Goal: Task Accomplishment & Management: Complete application form

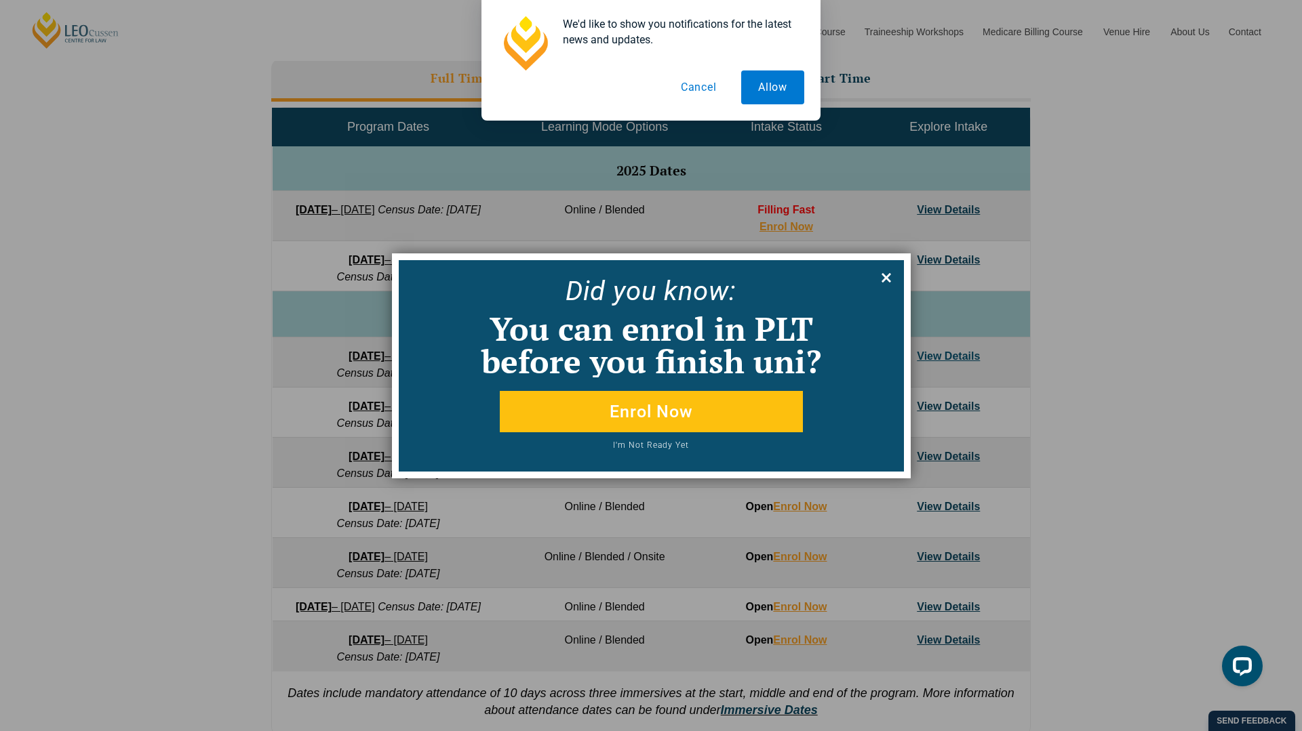
click at [883, 278] on icon at bounding box center [885, 277] width 9 height 9
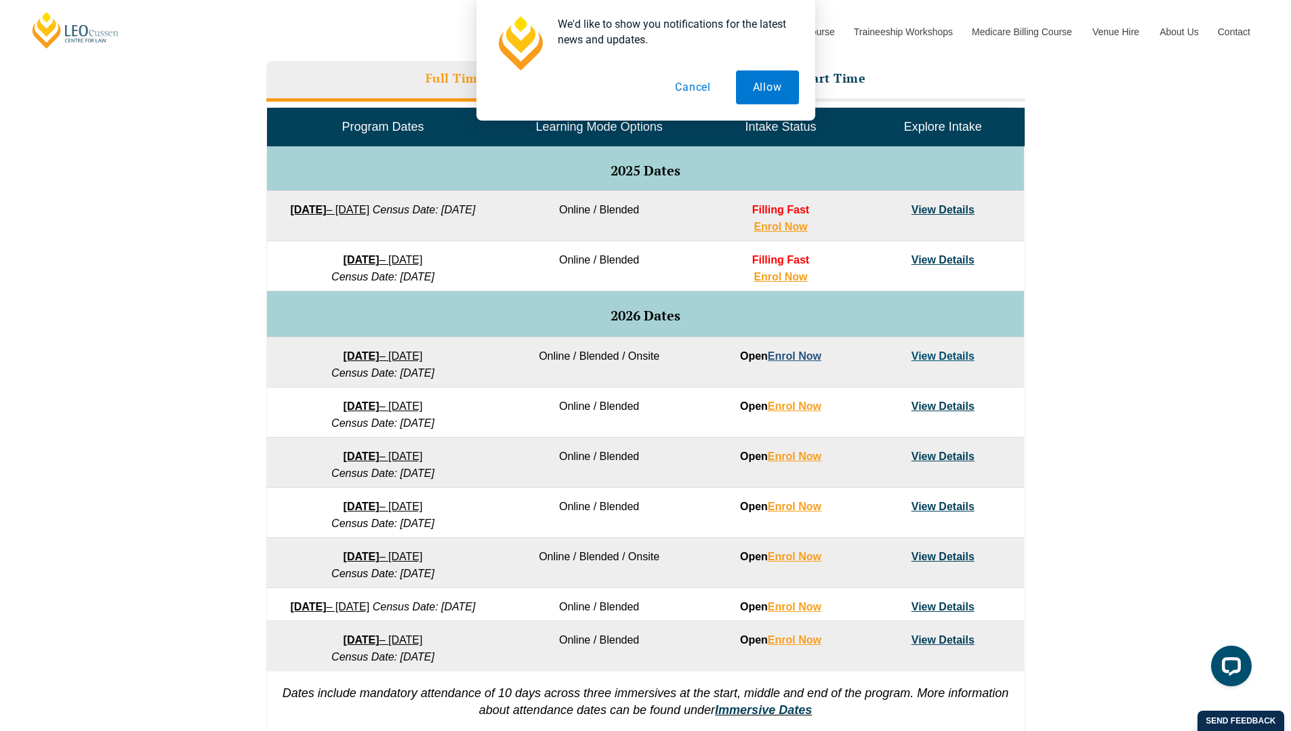
click at [790, 358] on link "Enrol Now" at bounding box center [795, 356] width 54 height 12
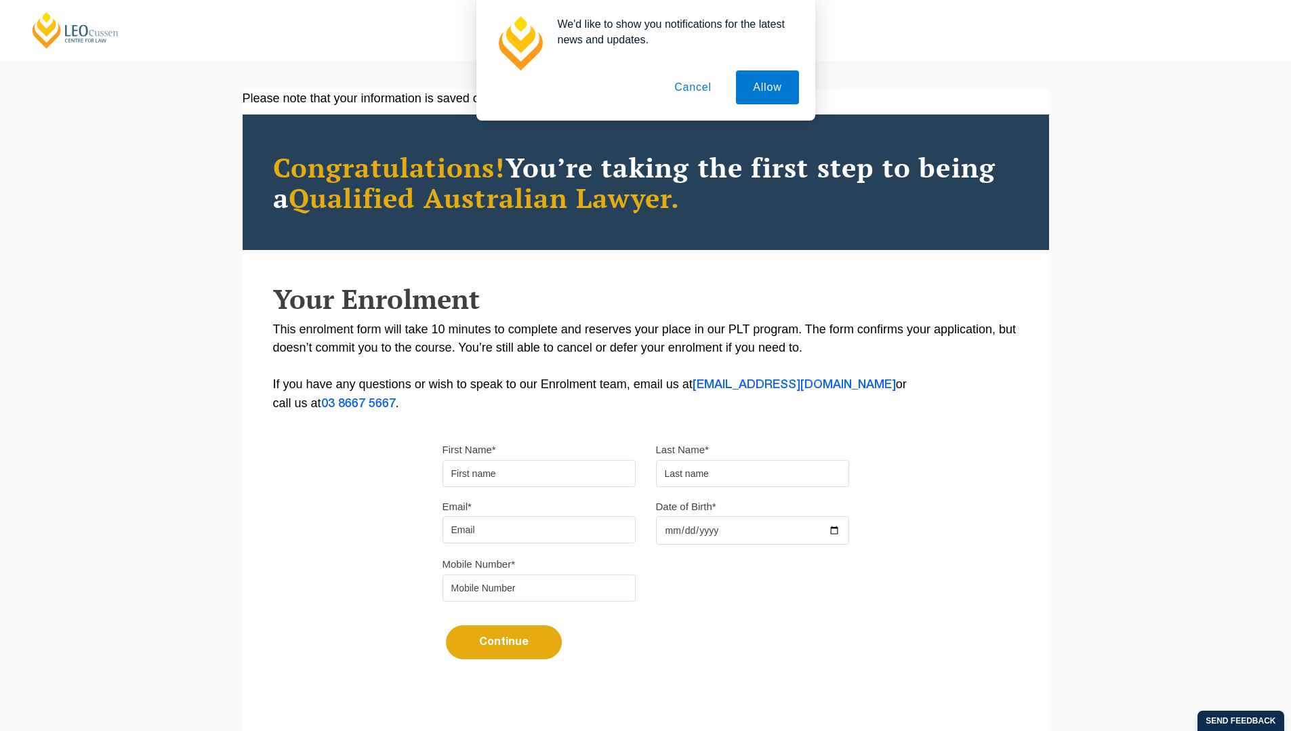
click at [541, 475] on input "First Name*" at bounding box center [539, 473] width 193 height 27
type input "Madison"
type input "Clarke"
type input "madison.clarke1@gmail.com"
type input "0418107758"
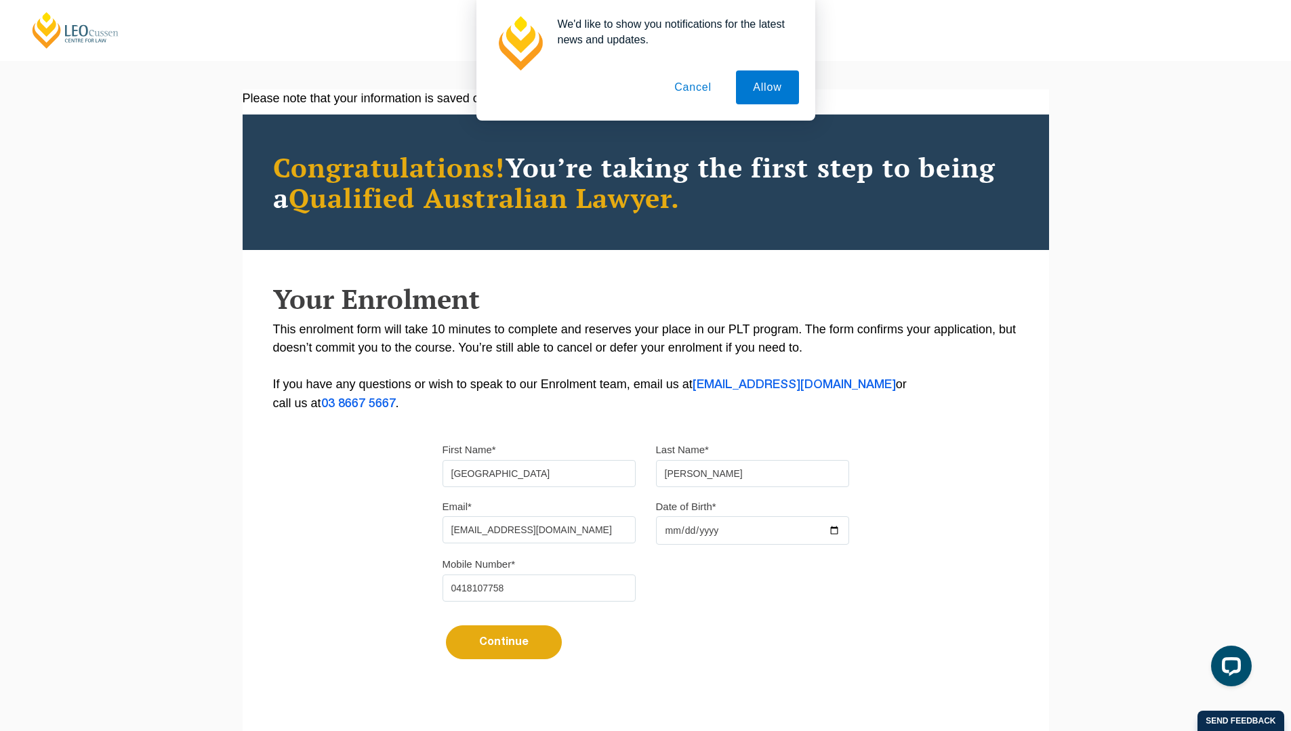
click at [673, 537] on input "Date of Birth*" at bounding box center [752, 531] width 193 height 28
type input "[DATE]"
click at [537, 652] on button "Continue" at bounding box center [504, 643] width 116 height 34
select select
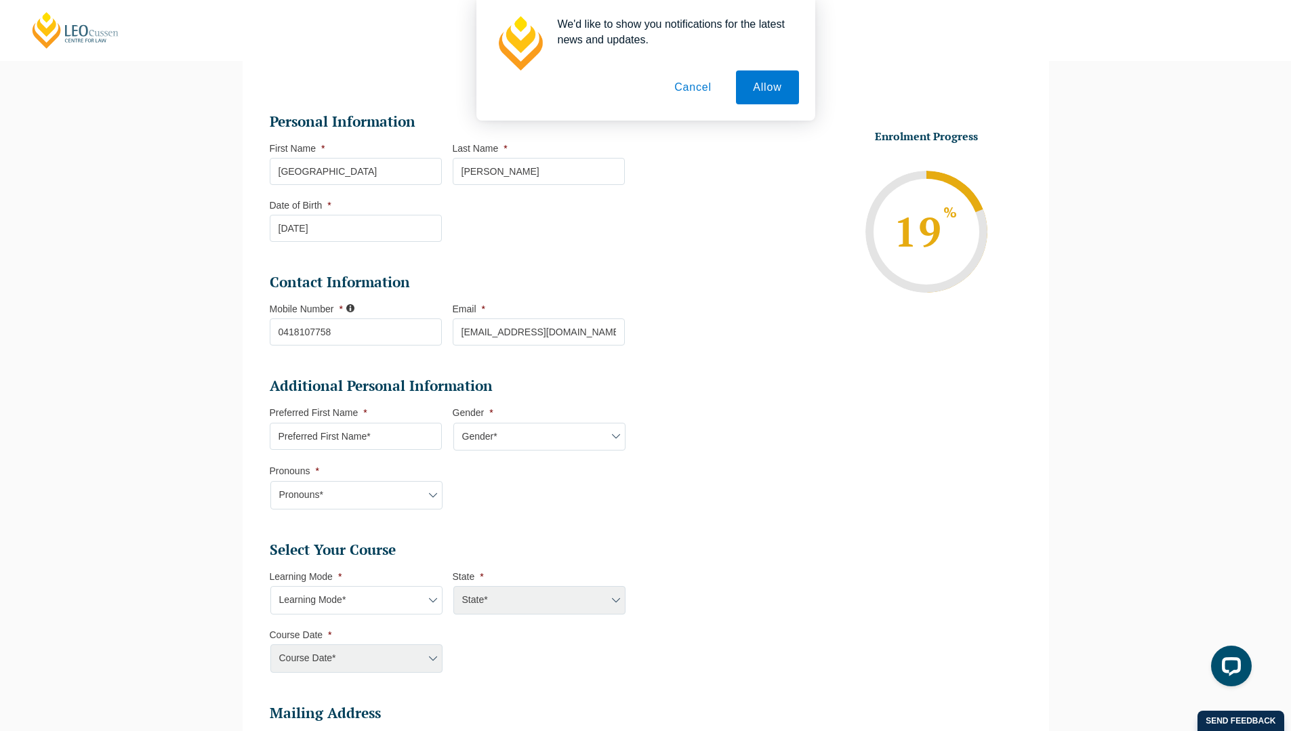
scroll to position [153, 0]
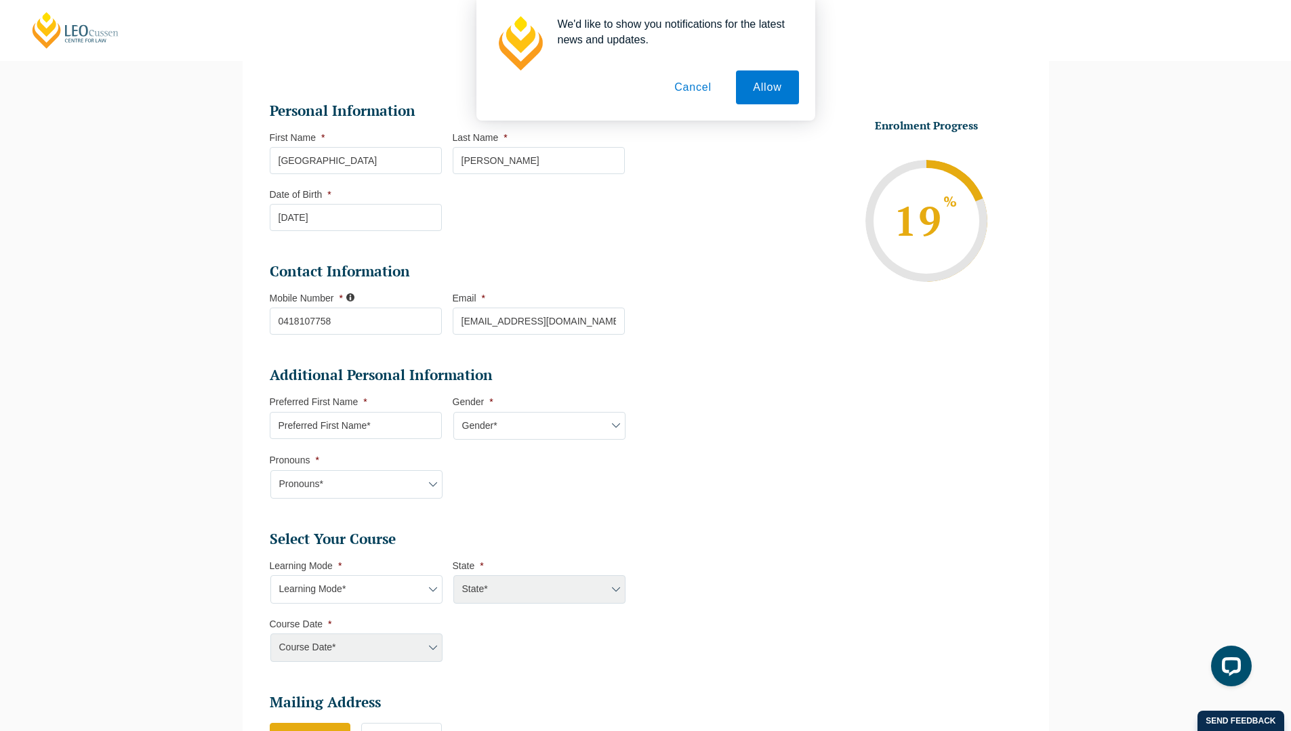
click at [556, 428] on select "Gender* [DEMOGRAPHIC_DATA] [DEMOGRAPHIC_DATA] [DEMOGRAPHIC_DATA] [DEMOGRAPHIC_D…" at bounding box center [540, 426] width 172 height 28
select select "[DEMOGRAPHIC_DATA]"
click at [454, 414] on select "Gender* [DEMOGRAPHIC_DATA] [DEMOGRAPHIC_DATA] [DEMOGRAPHIC_DATA] [DEMOGRAPHIC_D…" at bounding box center [540, 426] width 172 height 28
click at [399, 417] on input "Preferred First Name *" at bounding box center [356, 425] width 172 height 27
type input "Maddie"
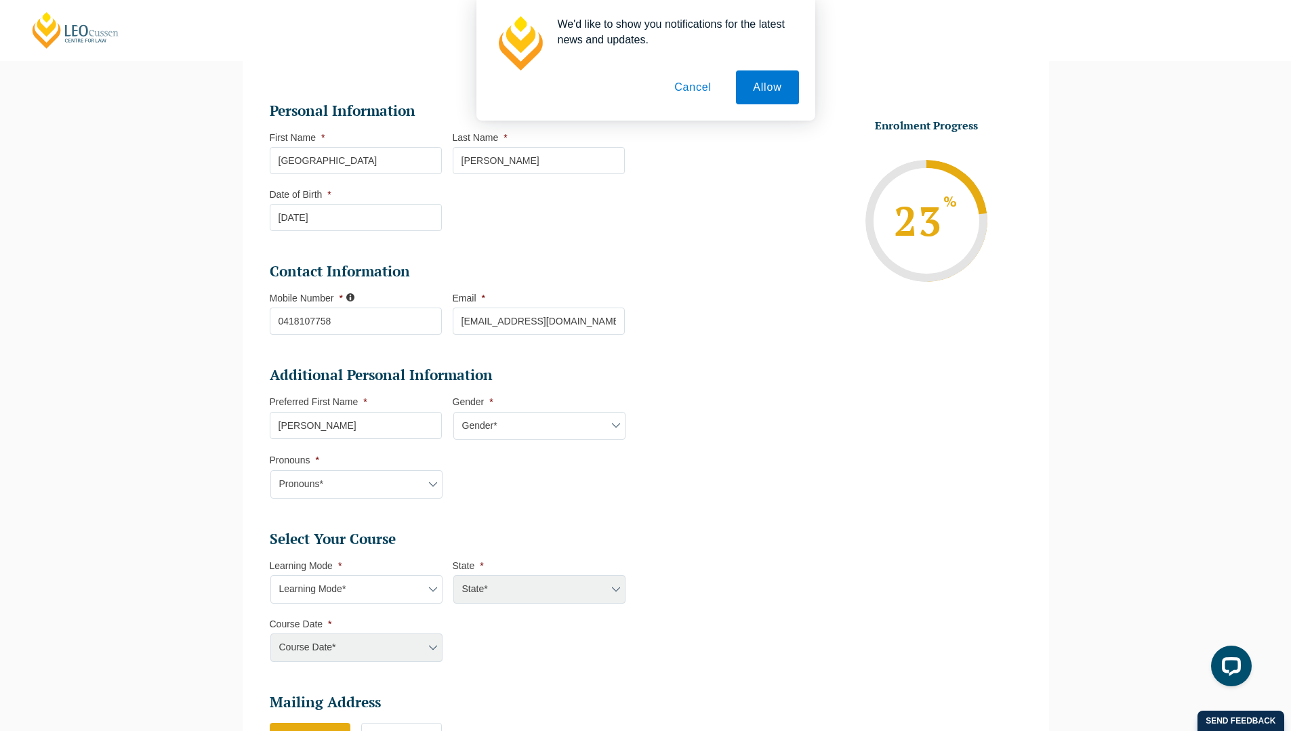
click at [361, 486] on select "Pronouns* She/Her/Hers He/Him/His They/Them/Theirs Other Prefer not to disclose" at bounding box center [356, 484] width 172 height 28
select select "She/Her/Hers"
click at [270, 472] on select "Pronouns* She/Her/Hers He/Him/His They/Them/Theirs Other Prefer not to disclose" at bounding box center [356, 484] width 172 height 28
click at [374, 584] on select "Learning Mode* Online Full Time Learning Online Part Time Learning Blended Full…" at bounding box center [356, 590] width 172 height 28
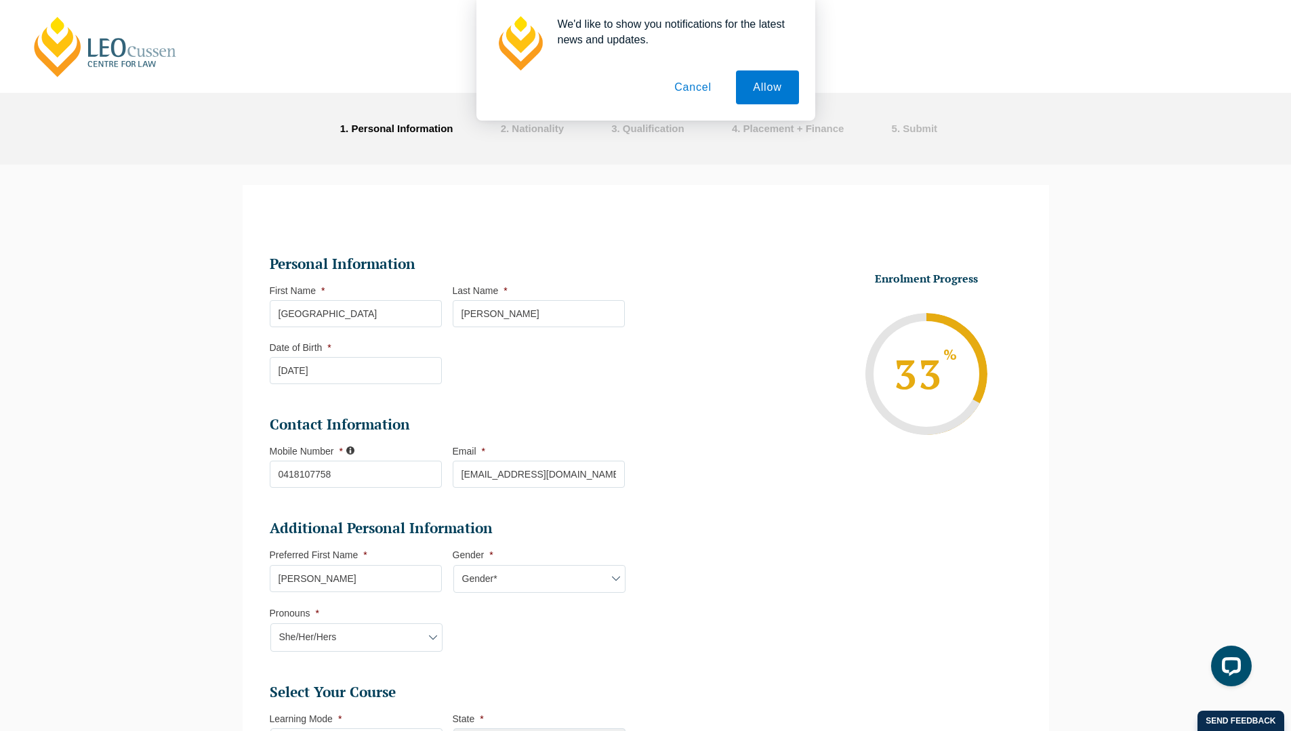
click at [117, 56] on div "We'd like to show you notifications for the latest news and updates. Allow Canc…" at bounding box center [645, 60] width 1291 height 121
click at [68, 53] on div "We'd like to show you notifications for the latest news and updates. Allow Canc…" at bounding box center [645, 60] width 1291 height 121
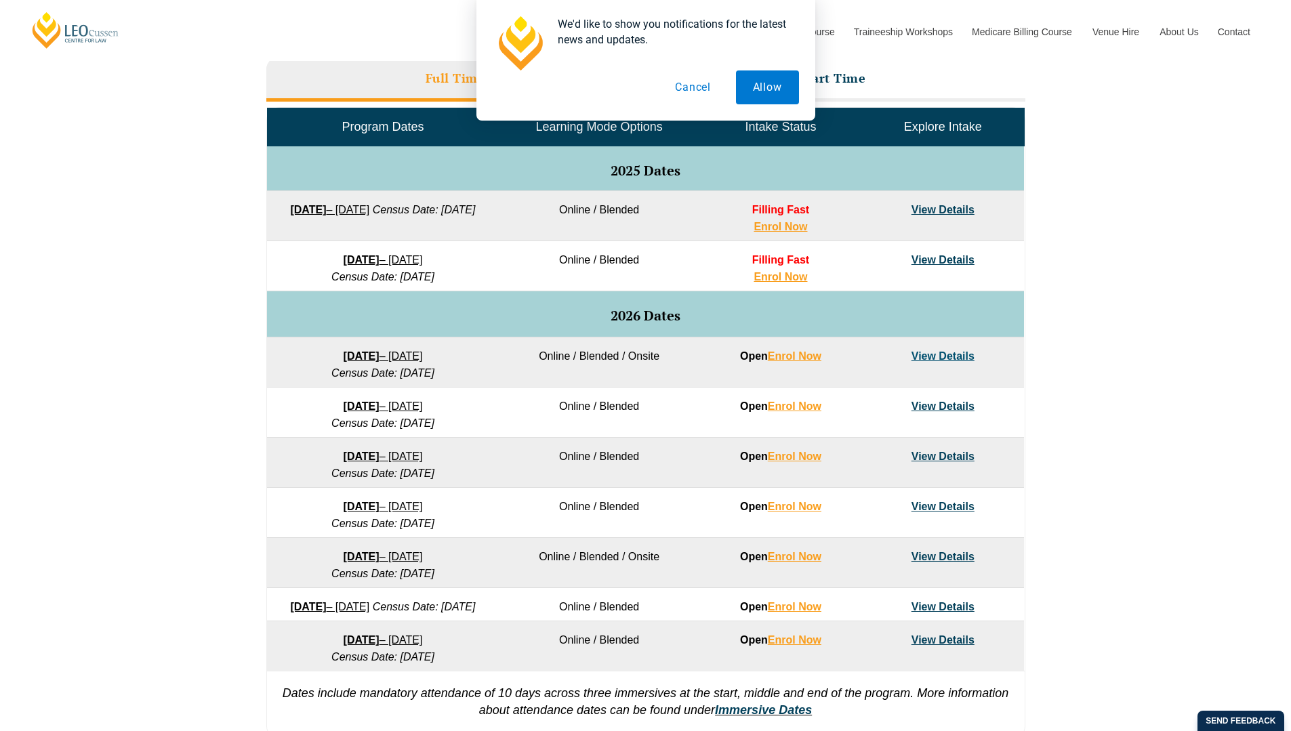
click at [1149, 336] on div "VIC ACT WA QLD SA NSW PLT Program Dates in Victoria Full Time Part Time Program…" at bounding box center [645, 345] width 1291 height 803
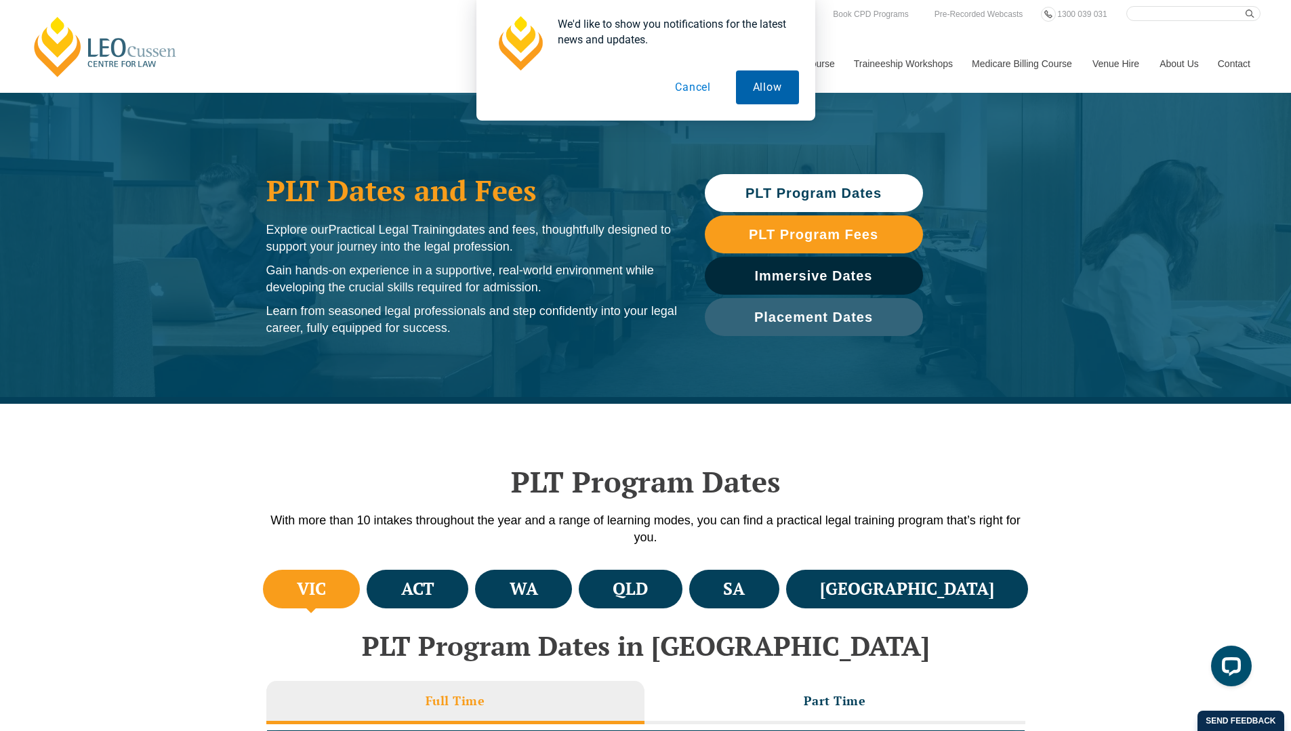
click at [752, 85] on button "Allow" at bounding box center [767, 88] width 63 height 34
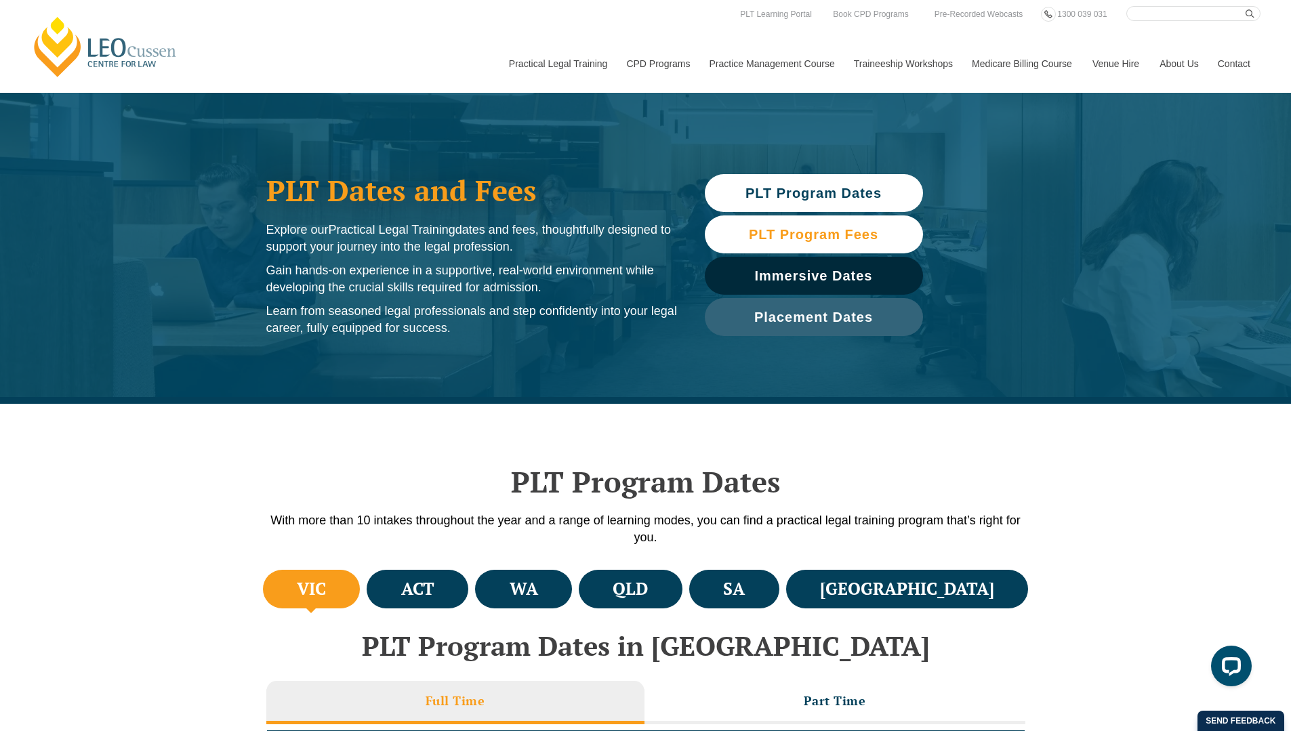
click at [831, 235] on span "PLT Program Fees" at bounding box center [813, 235] width 129 height 14
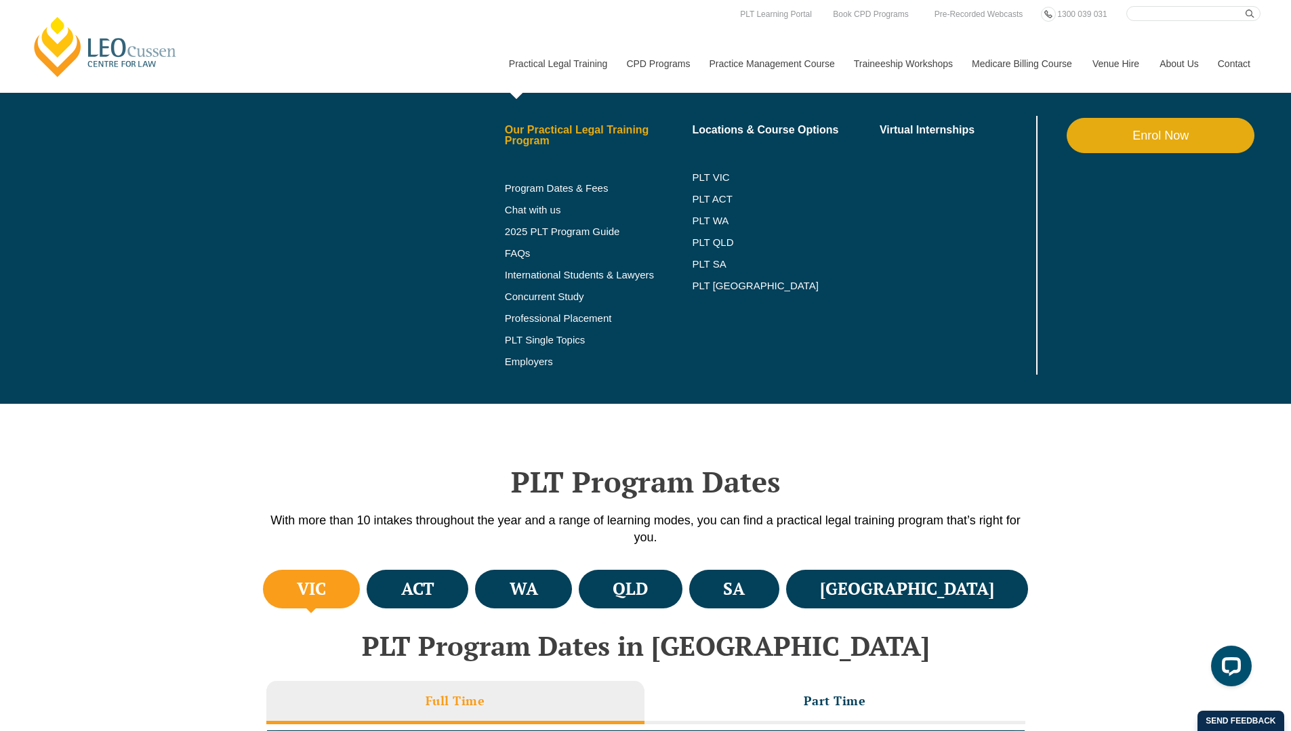
click at [531, 134] on link "Our Practical Legal Training Program" at bounding box center [599, 136] width 188 height 22
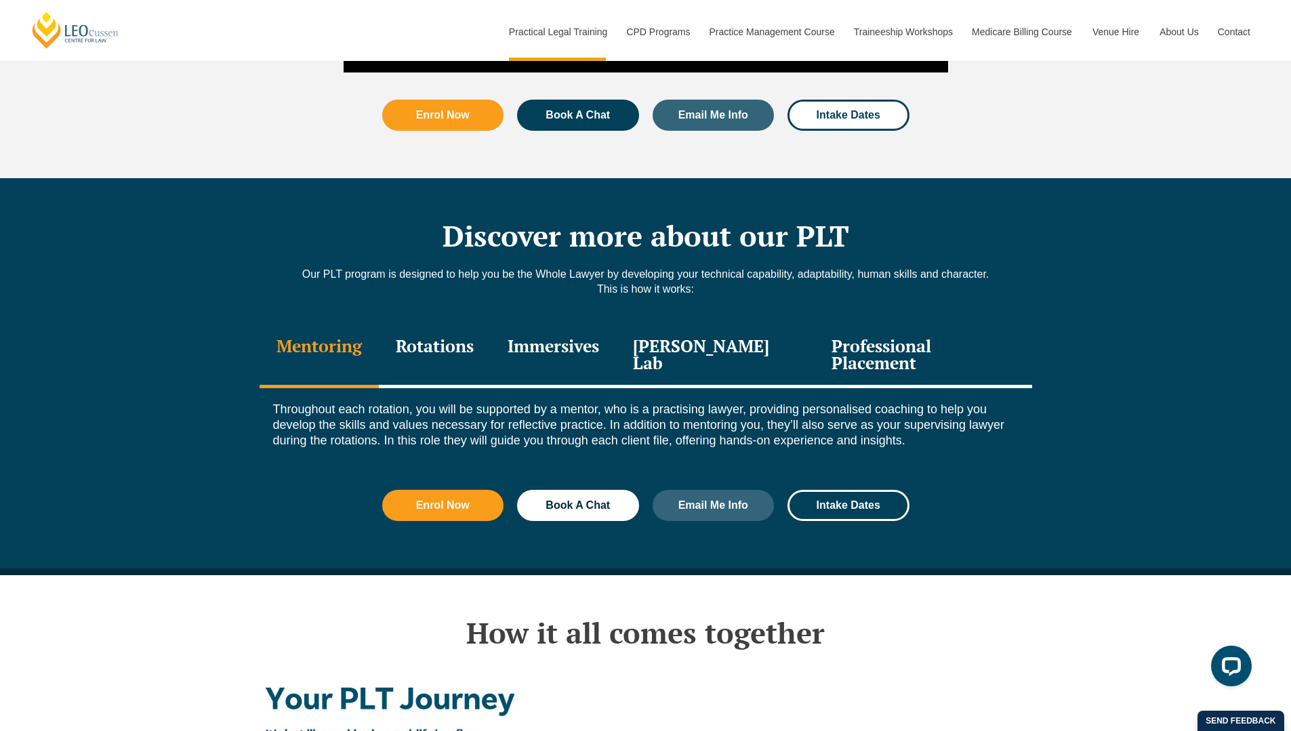
scroll to position [1704, 0]
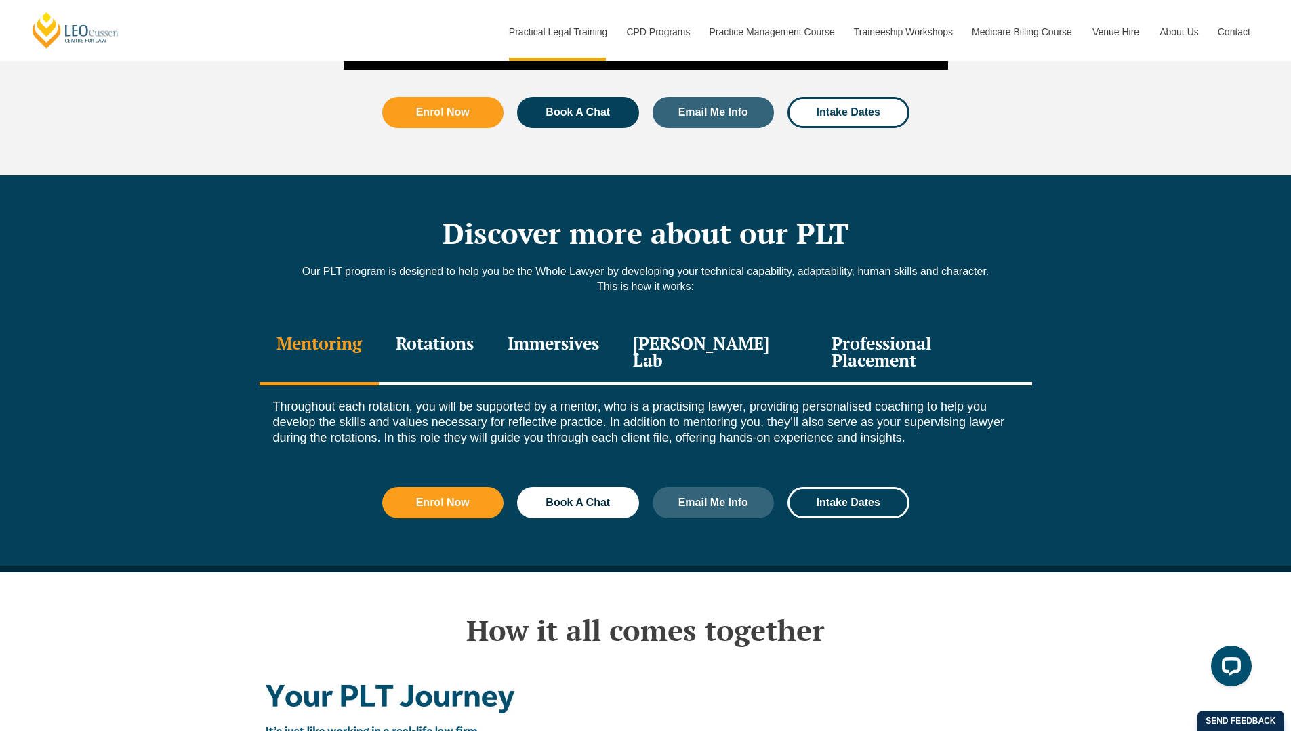
click at [460, 321] on div "Rotations" at bounding box center [435, 353] width 112 height 64
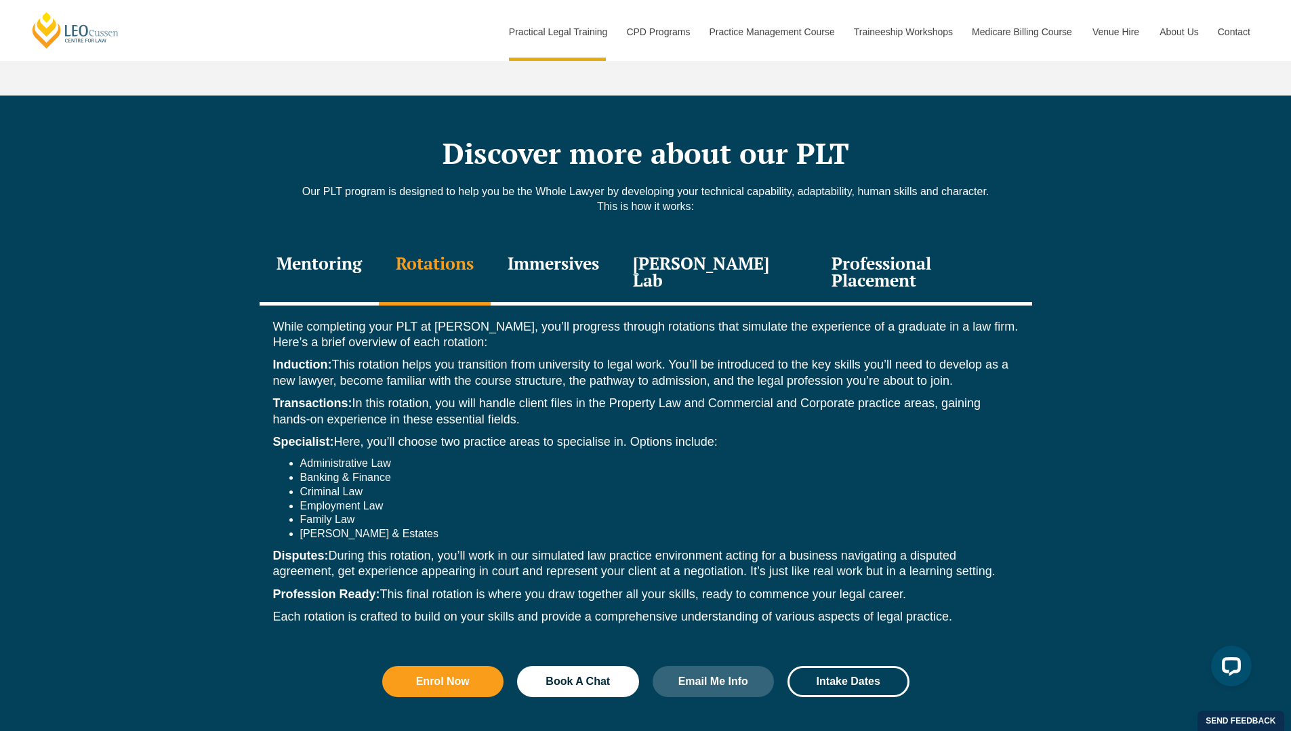
scroll to position [1786, 0]
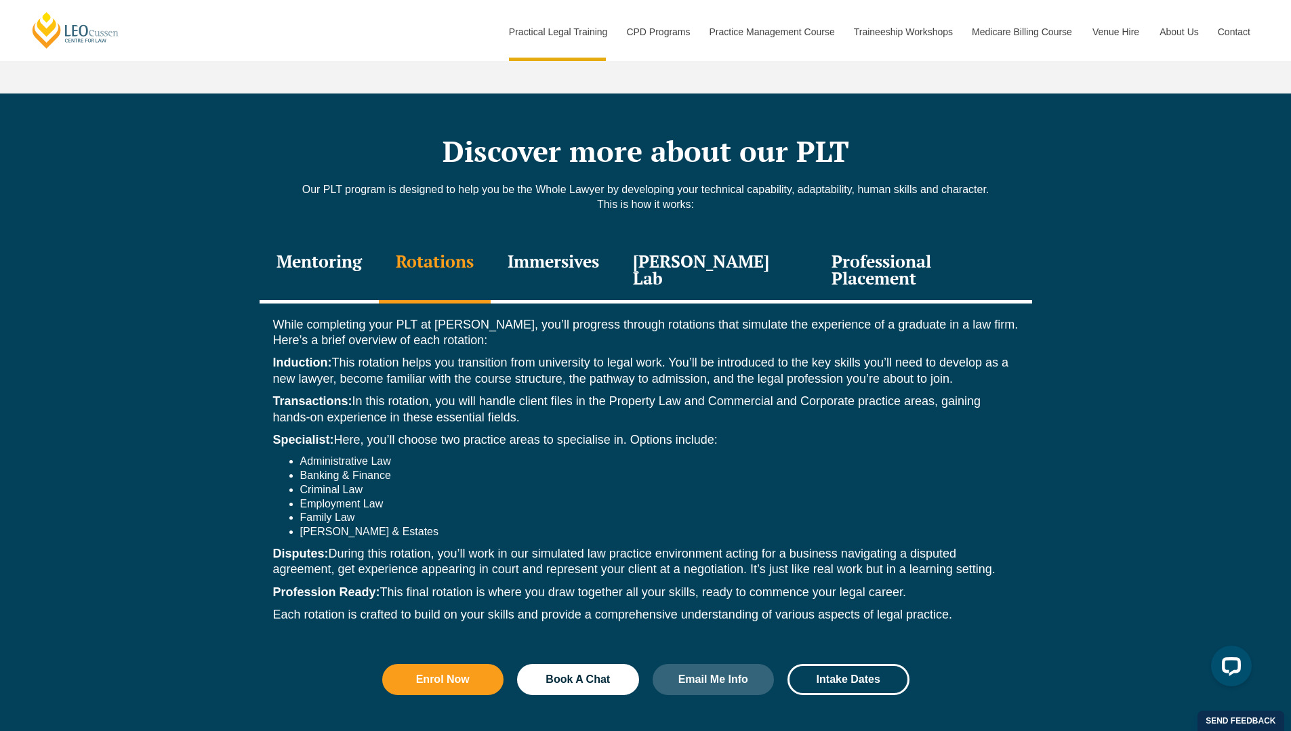
click at [384, 498] on li "Employment Law" at bounding box center [659, 505] width 719 height 14
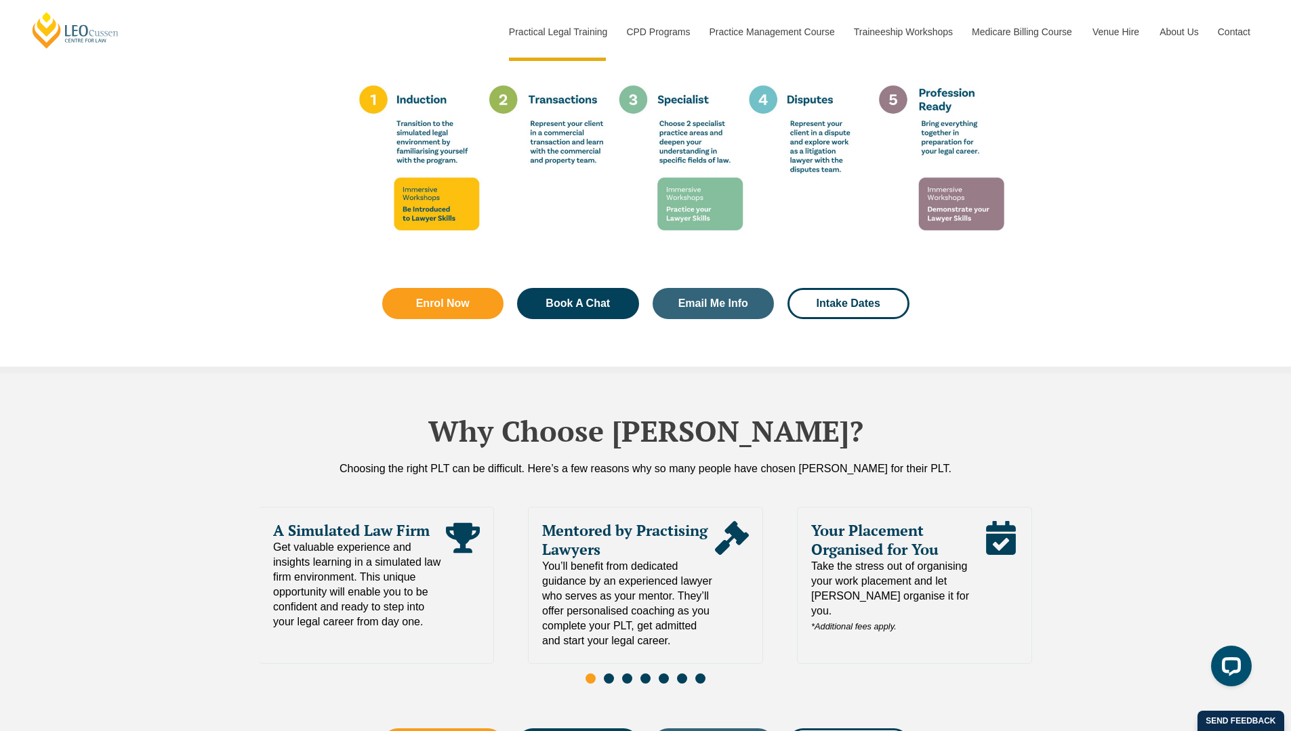
scroll to position [2857, 0]
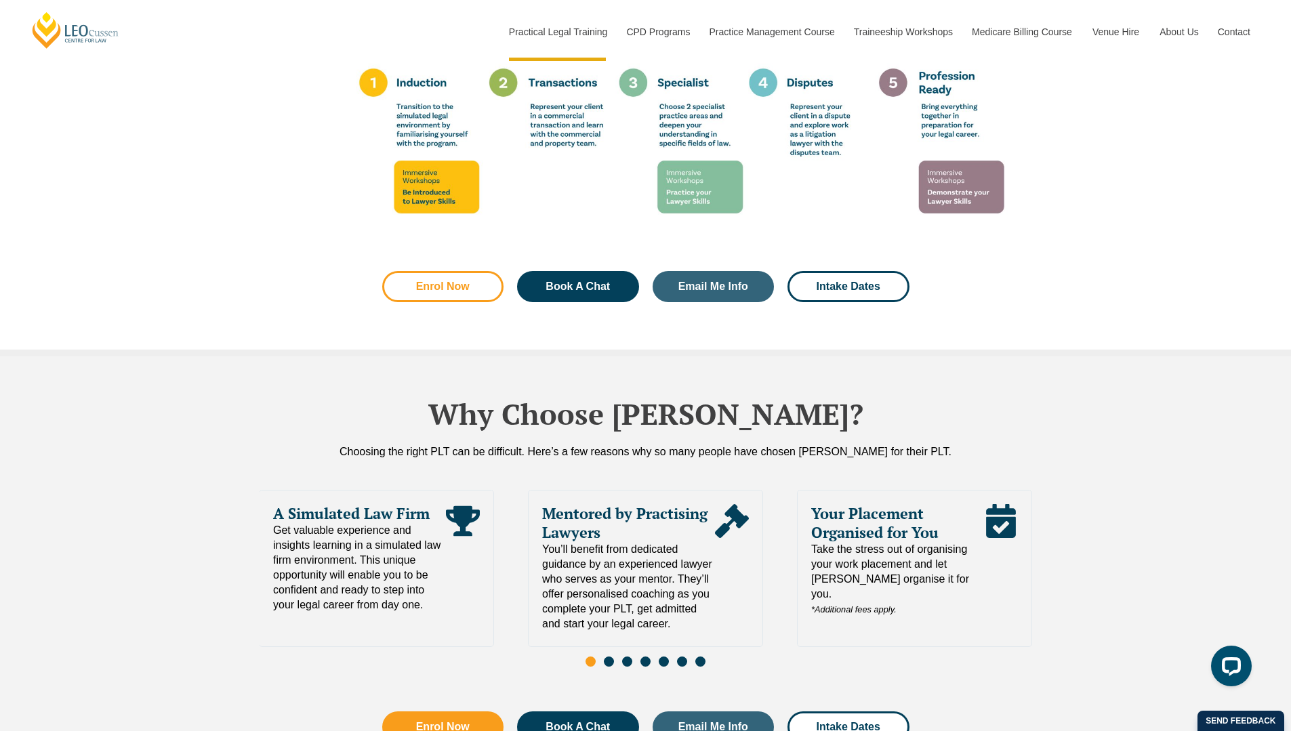
click at [447, 281] on span "Enrol Now" at bounding box center [443, 286] width 54 height 11
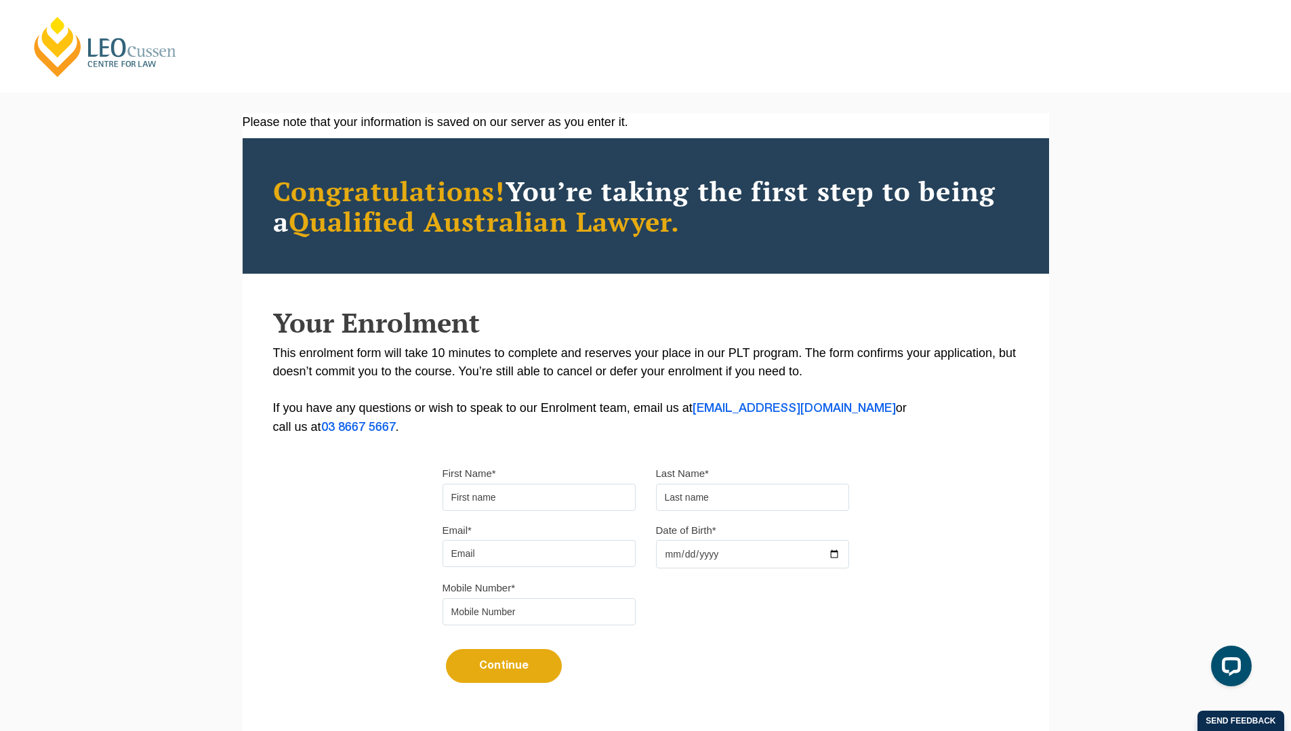
click at [542, 515] on div "First Name* Last Name*" at bounding box center [645, 492] width 427 height 57
click at [540, 498] on input "First Name*" at bounding box center [539, 497] width 193 height 27
type input "[GEOGRAPHIC_DATA]"
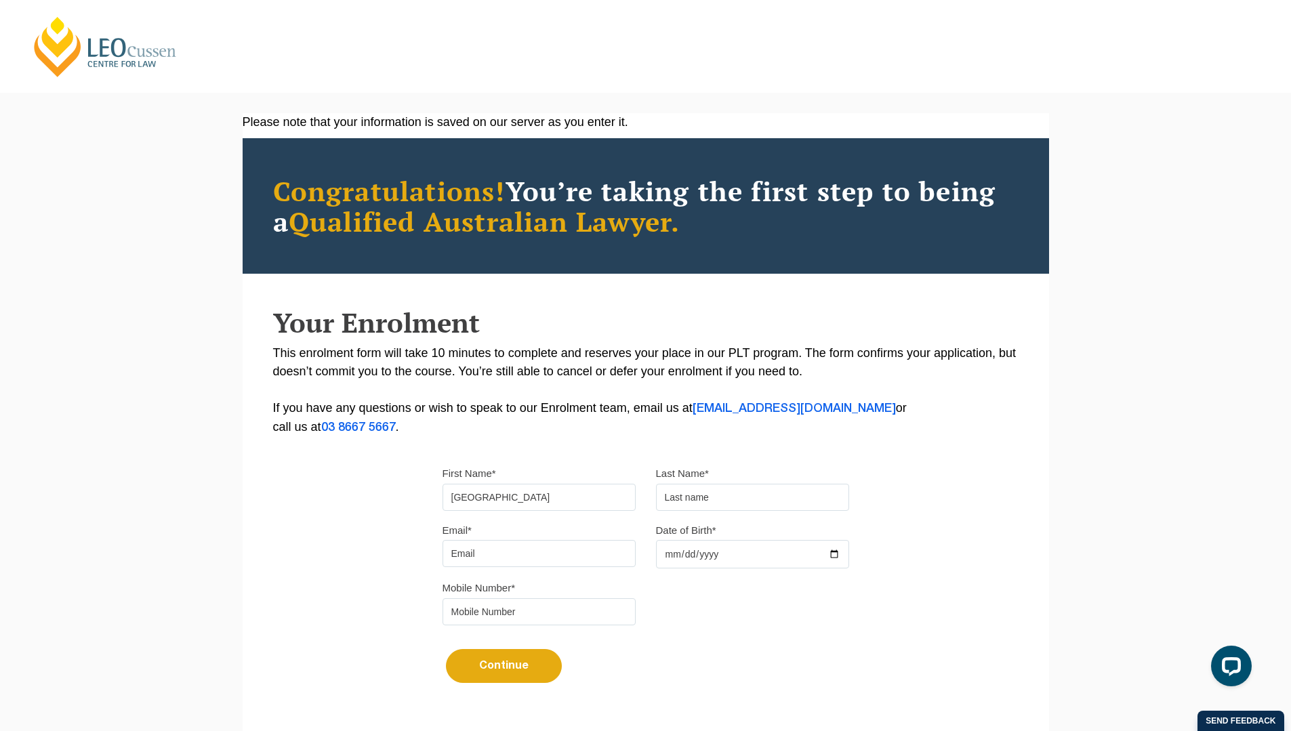
type input "[PERSON_NAME]"
type input "[EMAIL_ADDRESS][DOMAIN_NAME]"
type input "0418107758"
click at [668, 560] on input "Date of Birth*" at bounding box center [752, 554] width 193 height 28
type input "2000-05-15"
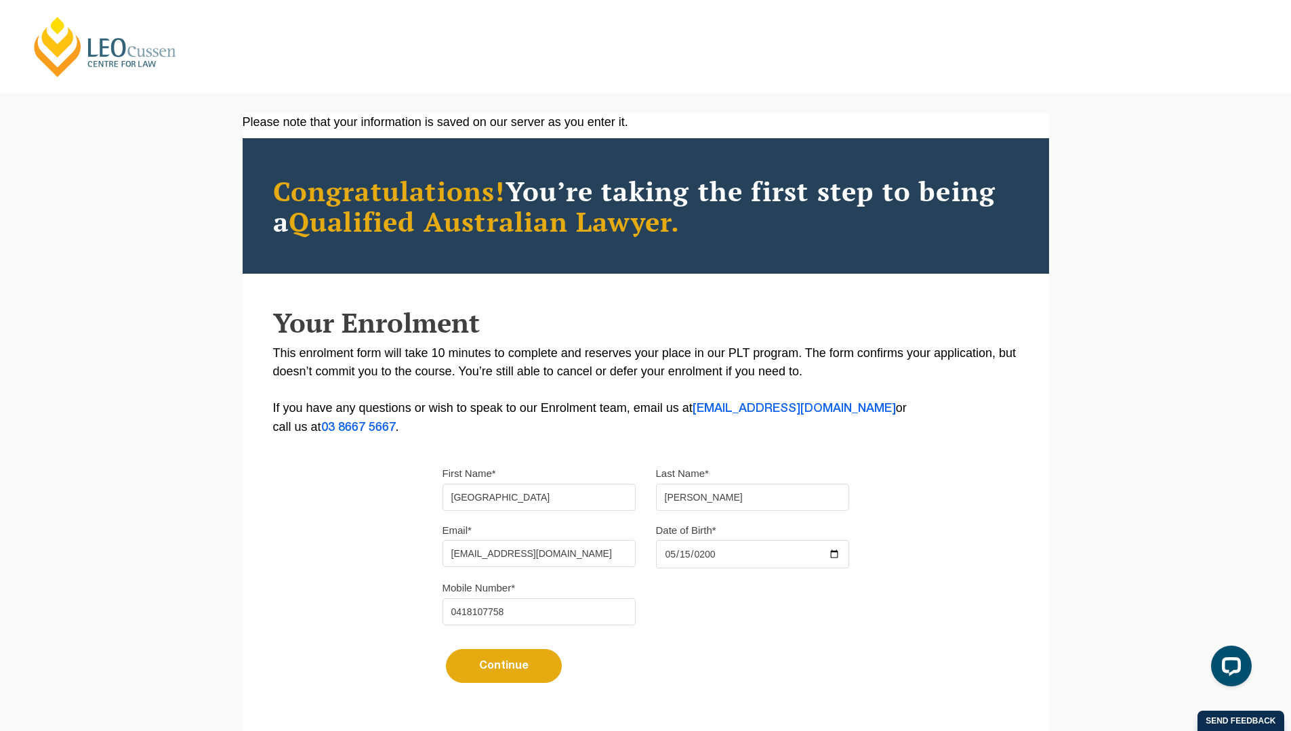
click at [514, 696] on form "First Name* Madison Last Name* Clarke Email* madison.clarke1@gmail.com Date of …" at bounding box center [646, 580] width 407 height 273
click at [518, 680] on button "Continue" at bounding box center [504, 666] width 116 height 34
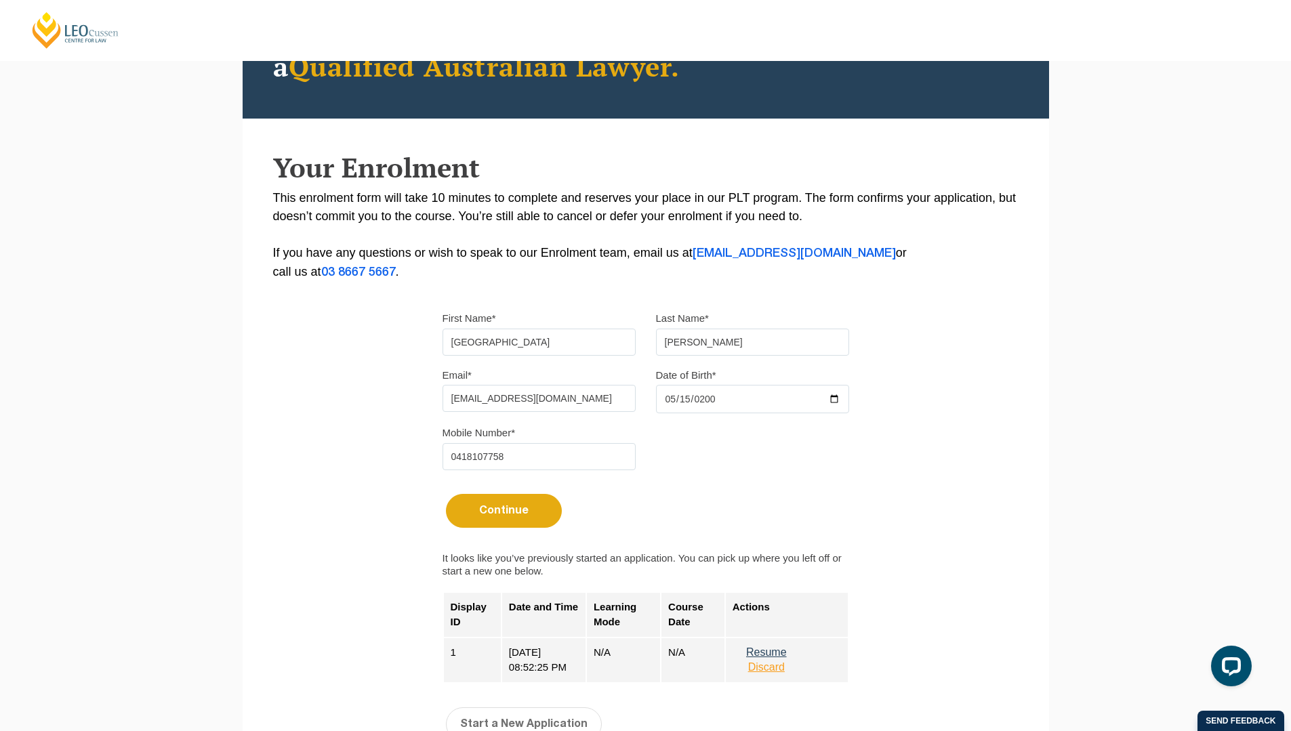
scroll to position [390, 0]
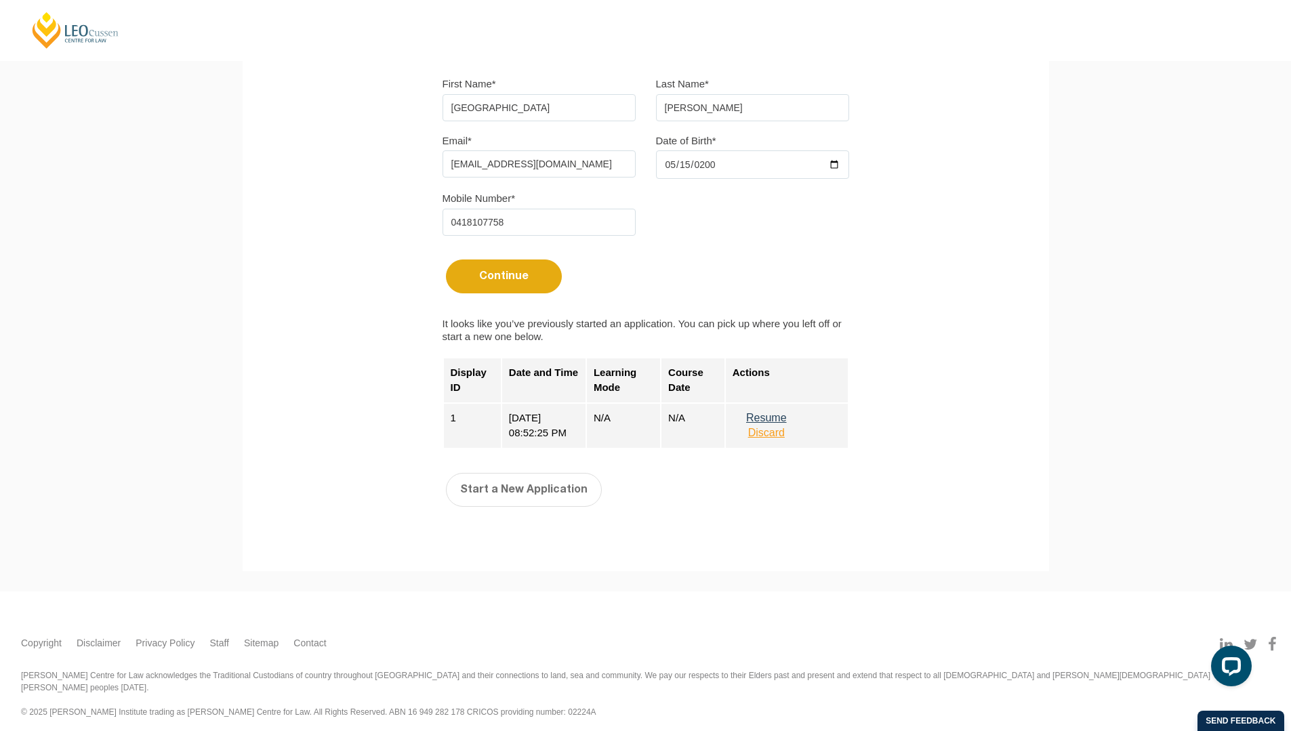
click at [782, 424] on button "Resume" at bounding box center [767, 418] width 68 height 12
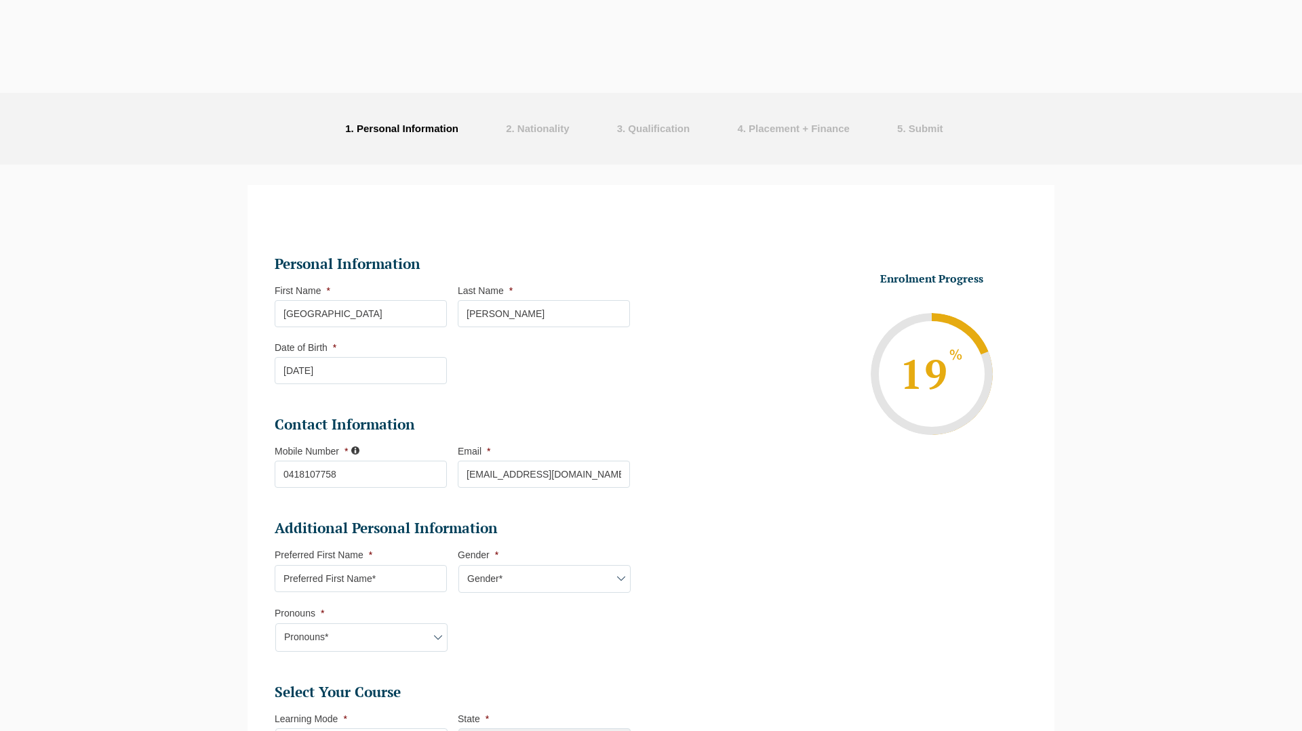
select select
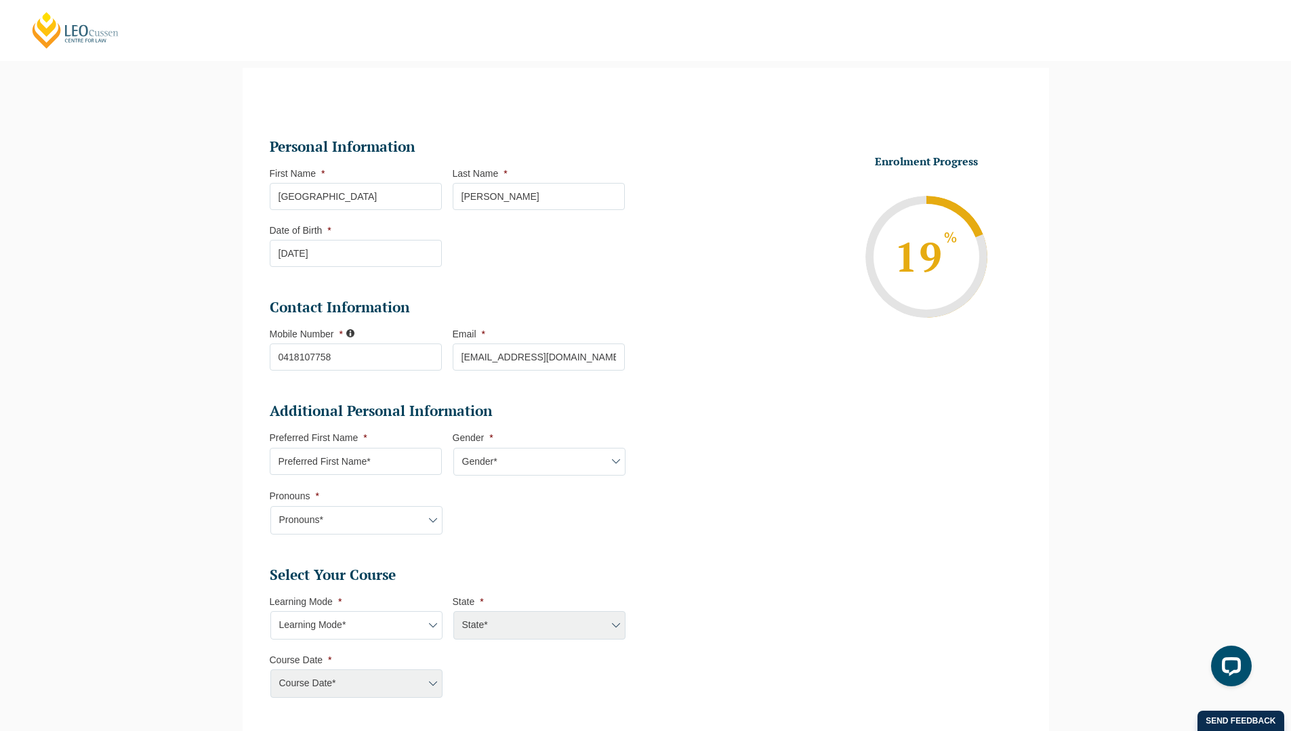
click at [593, 466] on select "Gender* [DEMOGRAPHIC_DATA] [DEMOGRAPHIC_DATA] [DEMOGRAPHIC_DATA] [DEMOGRAPHIC_D…" at bounding box center [540, 462] width 172 height 28
select select "Female"
click at [454, 449] on select "Gender* Male Female Nonbinary Intersex Prefer not to disclose Other" at bounding box center [540, 462] width 172 height 28
click at [424, 529] on select "Pronouns* She/Her/Hers He/Him/His They/Them/Theirs Other Prefer not to disclose" at bounding box center [356, 520] width 172 height 28
select select "She/Her/Hers"
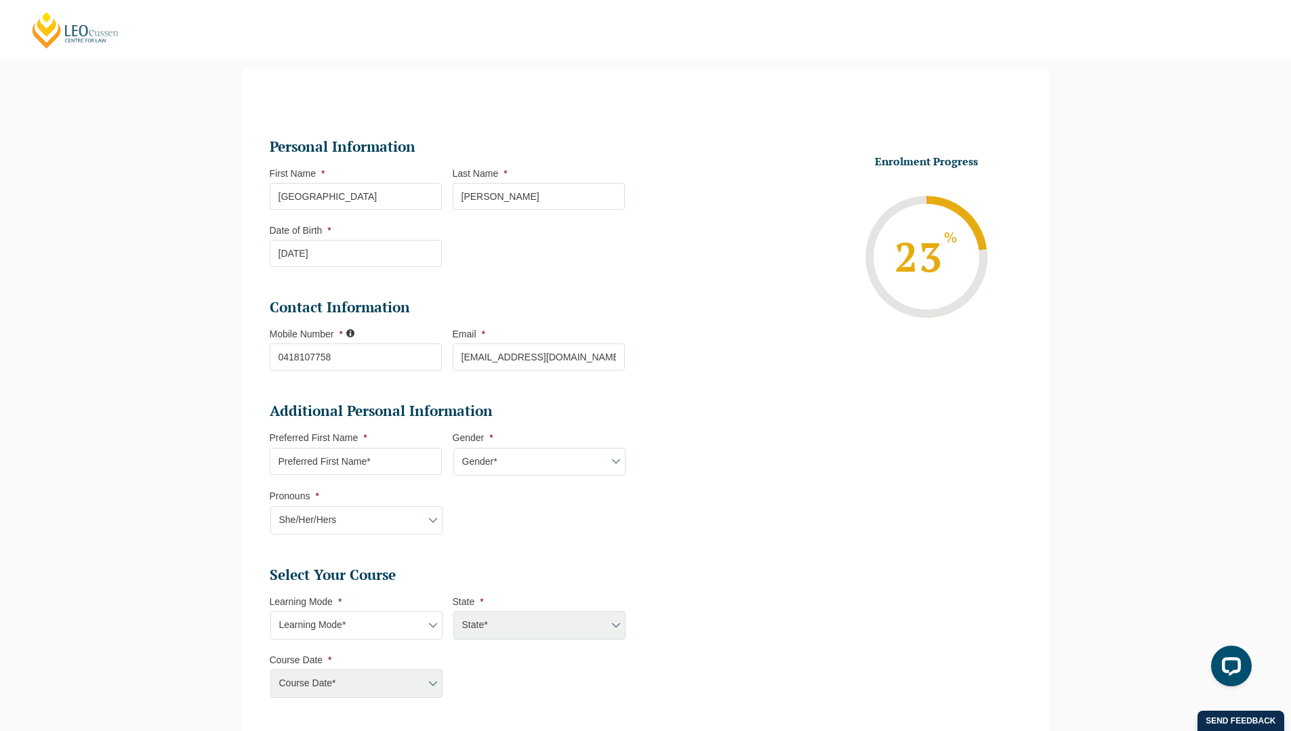
click at [270, 508] on select "Pronouns* She/Her/Hers He/Him/His They/Them/Theirs Other Prefer not to disclose" at bounding box center [356, 520] width 172 height 28
click at [362, 460] on input "Preferred First Name *" at bounding box center [356, 461] width 172 height 27
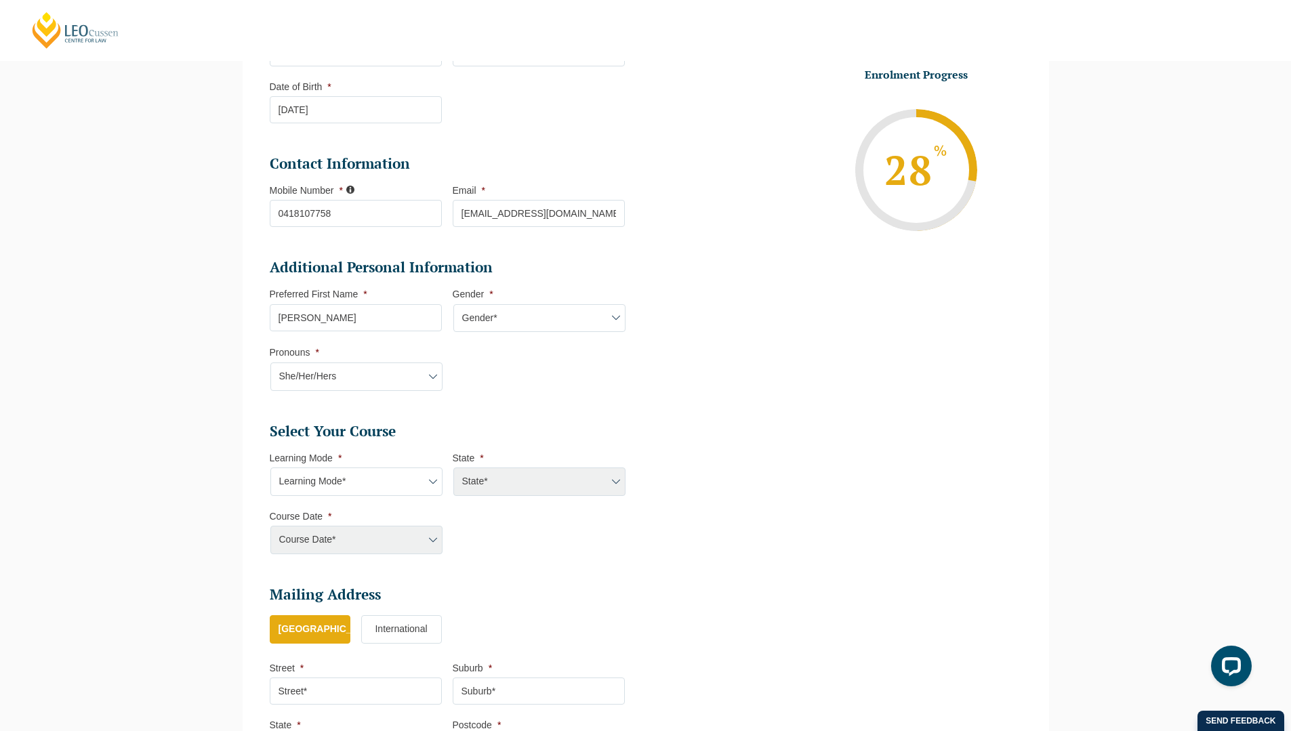
scroll to position [264, 0]
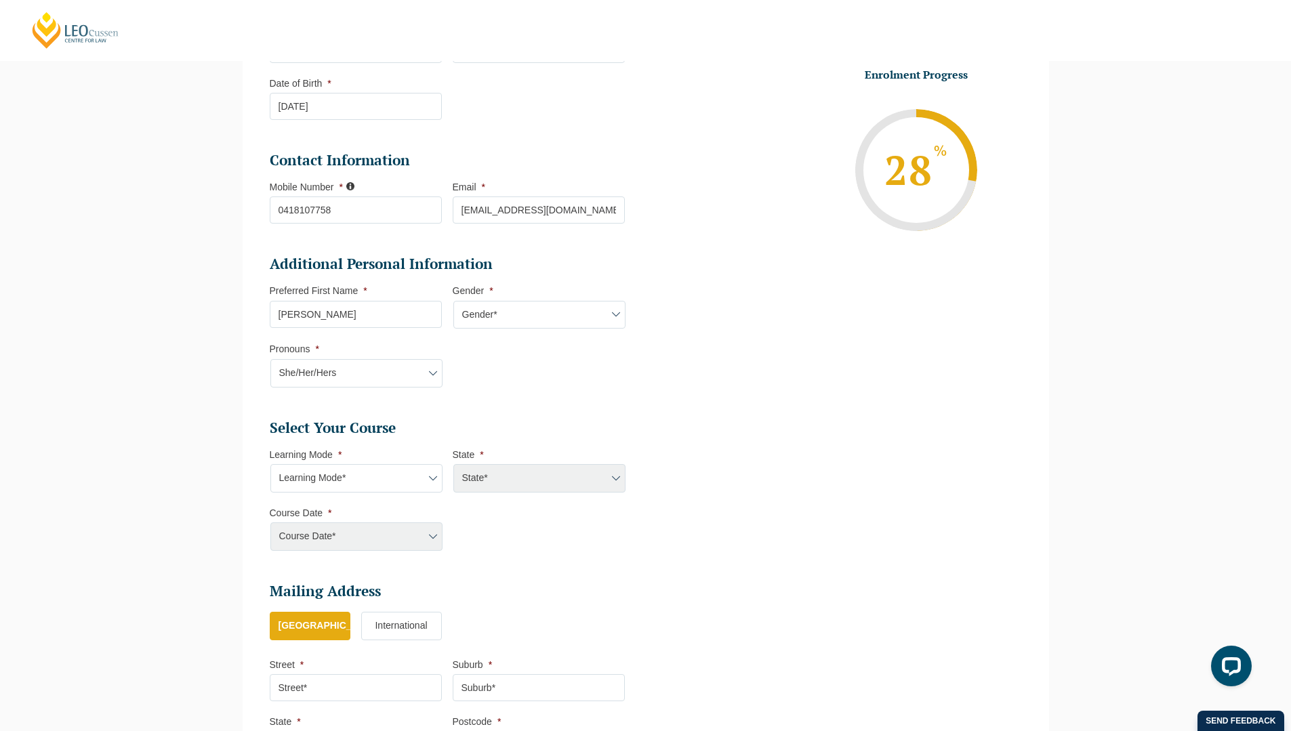
type input "Maddie"
click at [397, 488] on select "Learning Mode* Online Full Time Learning Online Part Time Learning Blended Full…" at bounding box center [356, 478] width 172 height 28
select select "Onsite Full Time Learning"
click at [270, 466] on select "Learning Mode* Online Full Time Learning Online Part Time Learning Blended Full…" at bounding box center [356, 478] width 172 height 28
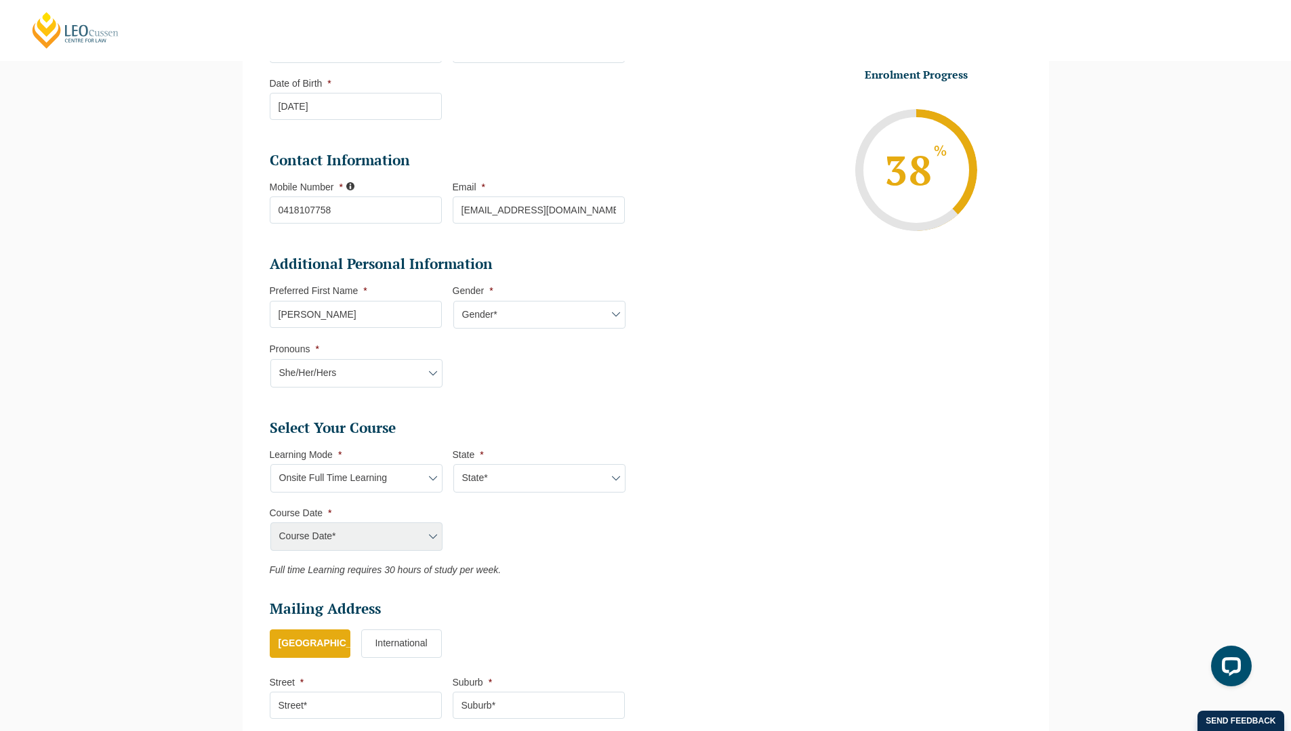
click at [504, 483] on select "State* VIC" at bounding box center [540, 478] width 172 height 28
select select "VIC"
click at [454, 466] on select "State* VIC" at bounding box center [540, 478] width 172 height 28
click at [407, 525] on select "Course Date* January 2026 (27-Jan-2026 to 12-Jun-2026) August 2026 (03-Aug-2026…" at bounding box center [356, 537] width 172 height 28
select select "January 2026 (27-Jan-2026 to 12-Jun-2026)"
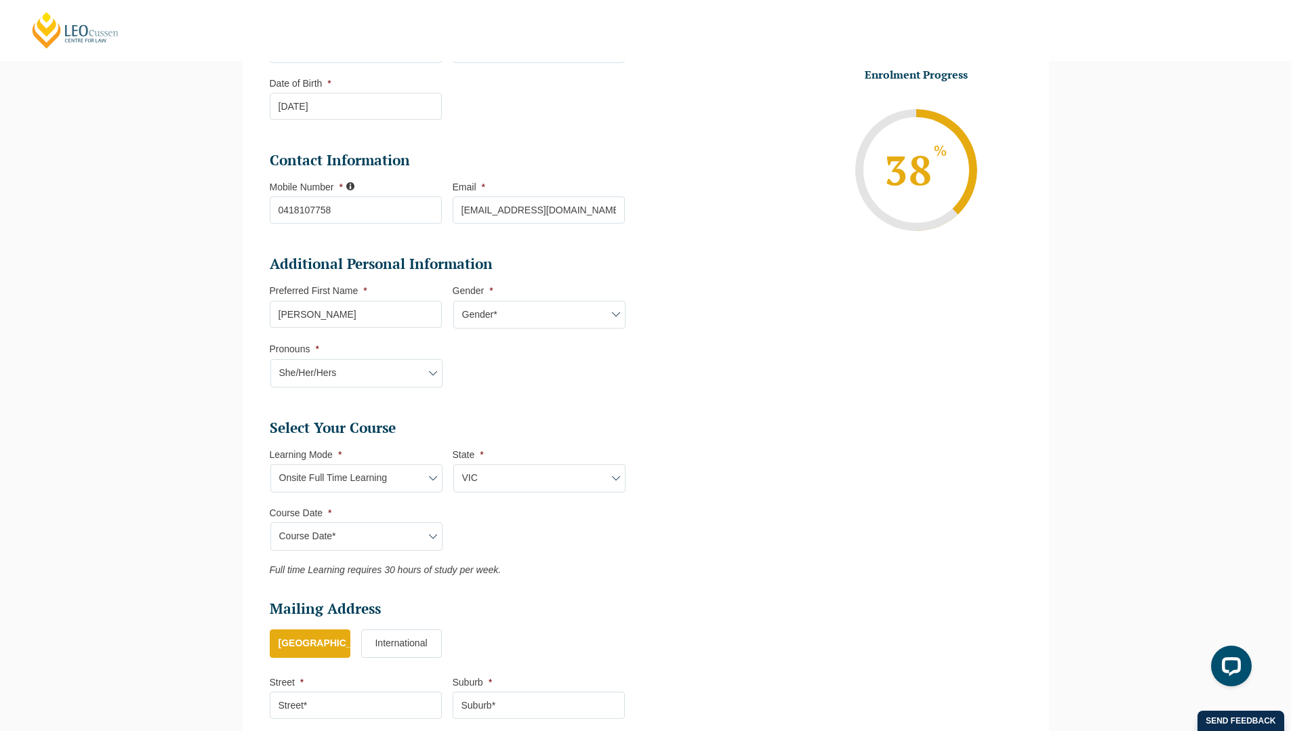
click at [270, 524] on select "Course Date* January 2026 (27-Jan-2026 to 12-Jun-2026) August 2026 (03-Aug-2026…" at bounding box center [356, 537] width 172 height 28
type input "Intake 01 January 2026 FT"
type input "Practical Legal Training (VIC)"
select select "VIC PLT (JAN) 2026 Full Time Onsite"
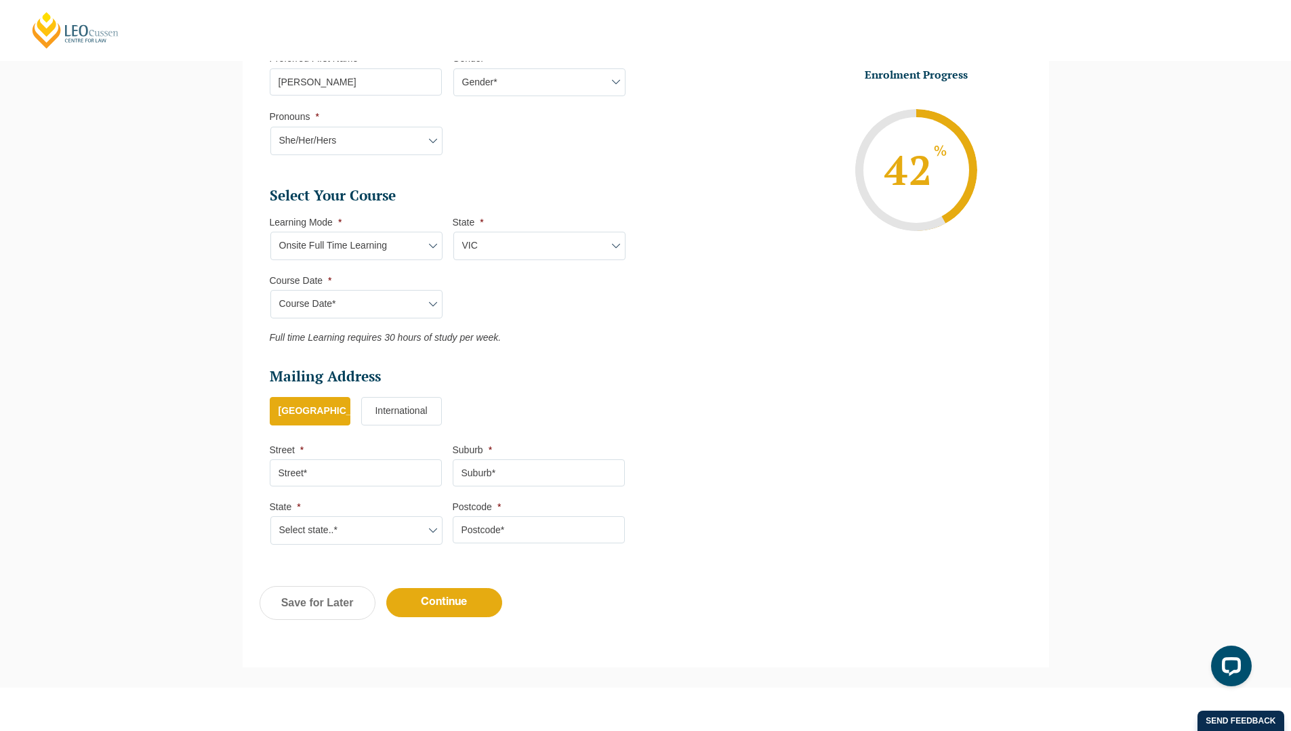
scroll to position [590, 0]
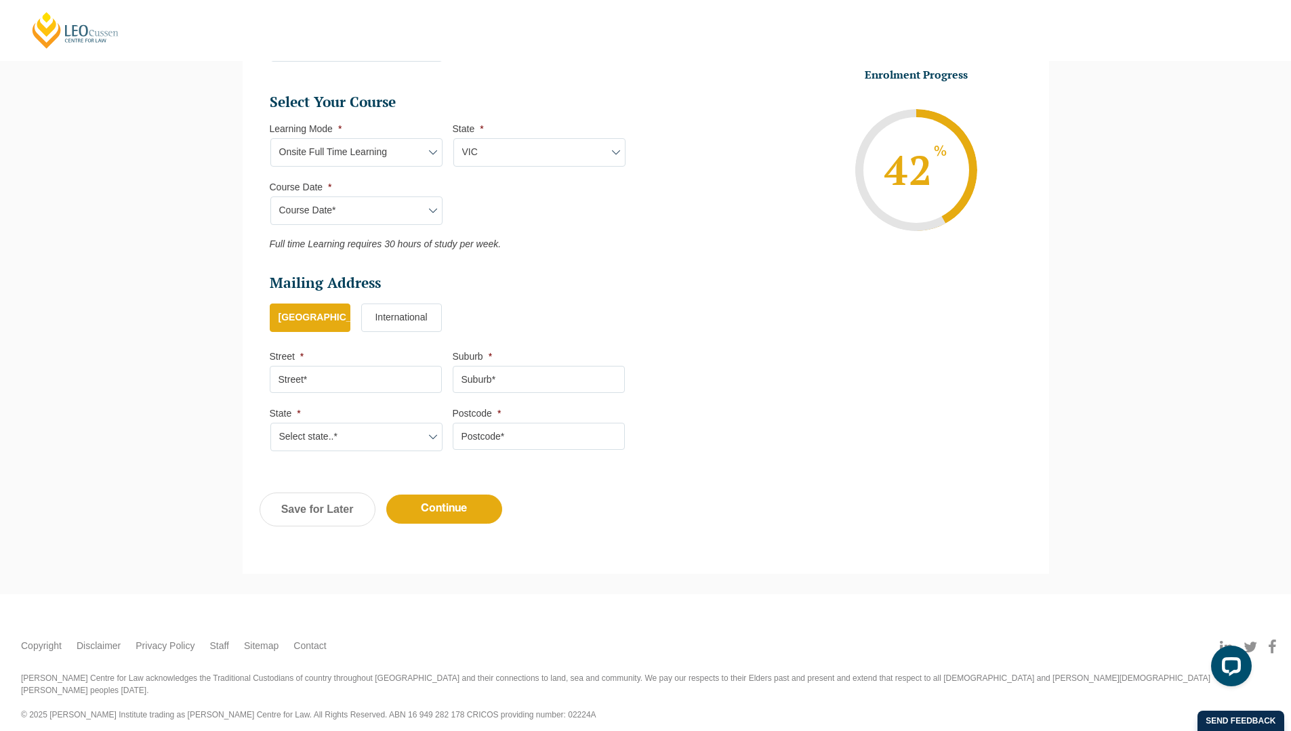
click at [325, 386] on input "Street *" at bounding box center [356, 379] width 172 height 27
type input "1"
type input "10B Blackshaw st"
type input "McKinnon"
select select "VIC"
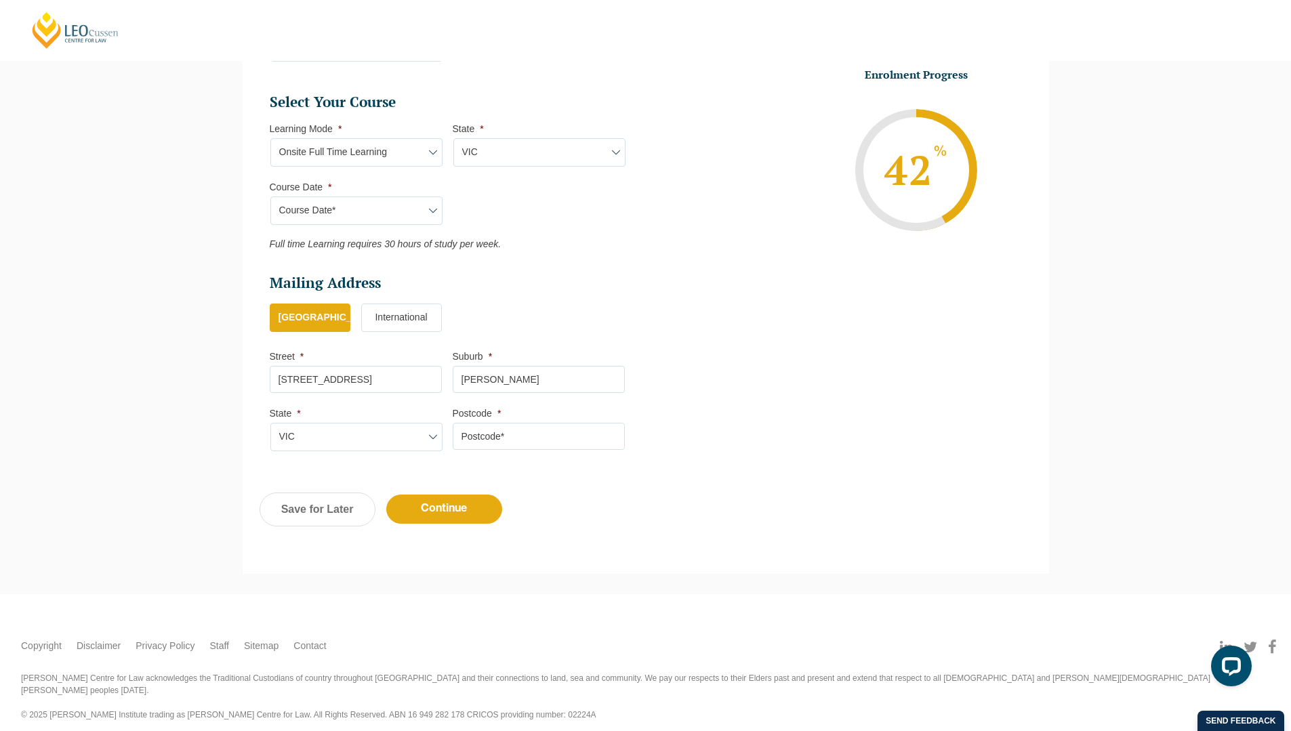
type input "3204"
click at [438, 518] on input "Continue" at bounding box center [444, 509] width 116 height 29
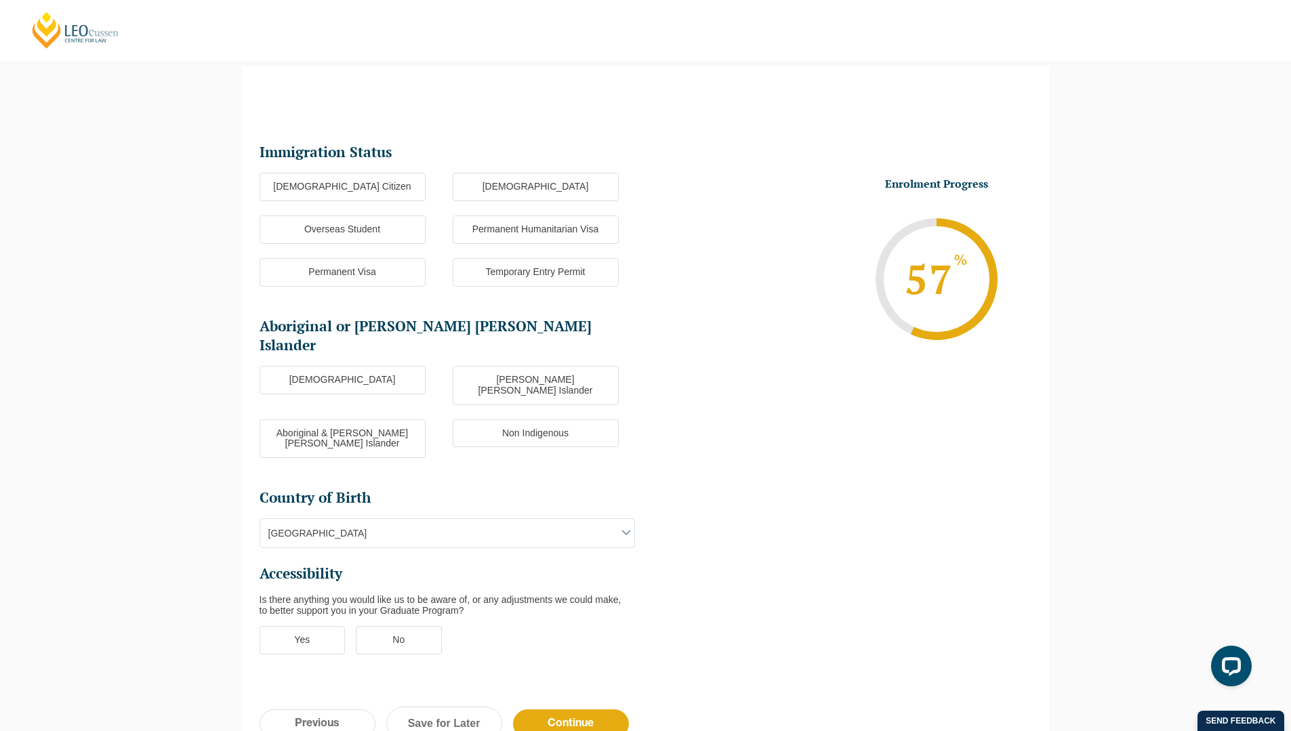
scroll to position [117, 0]
click at [378, 186] on label "Australian Citizen" at bounding box center [343, 188] width 166 height 28
click at [0, 0] on input "Australian Citizen" at bounding box center [0, 0] width 0 height 0
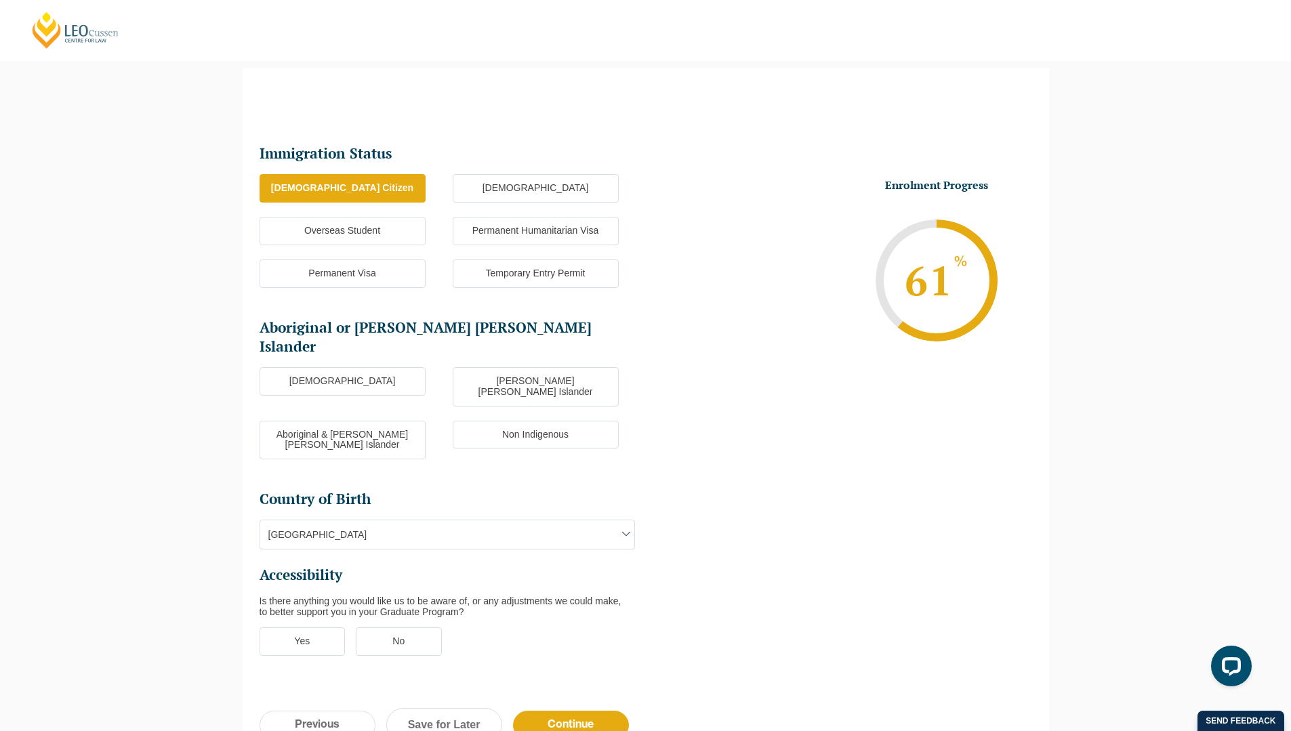
click at [508, 421] on label "Non Indigenous" at bounding box center [536, 435] width 166 height 28
click at [0, 0] on input "Non Indigenous" at bounding box center [0, 0] width 0 height 0
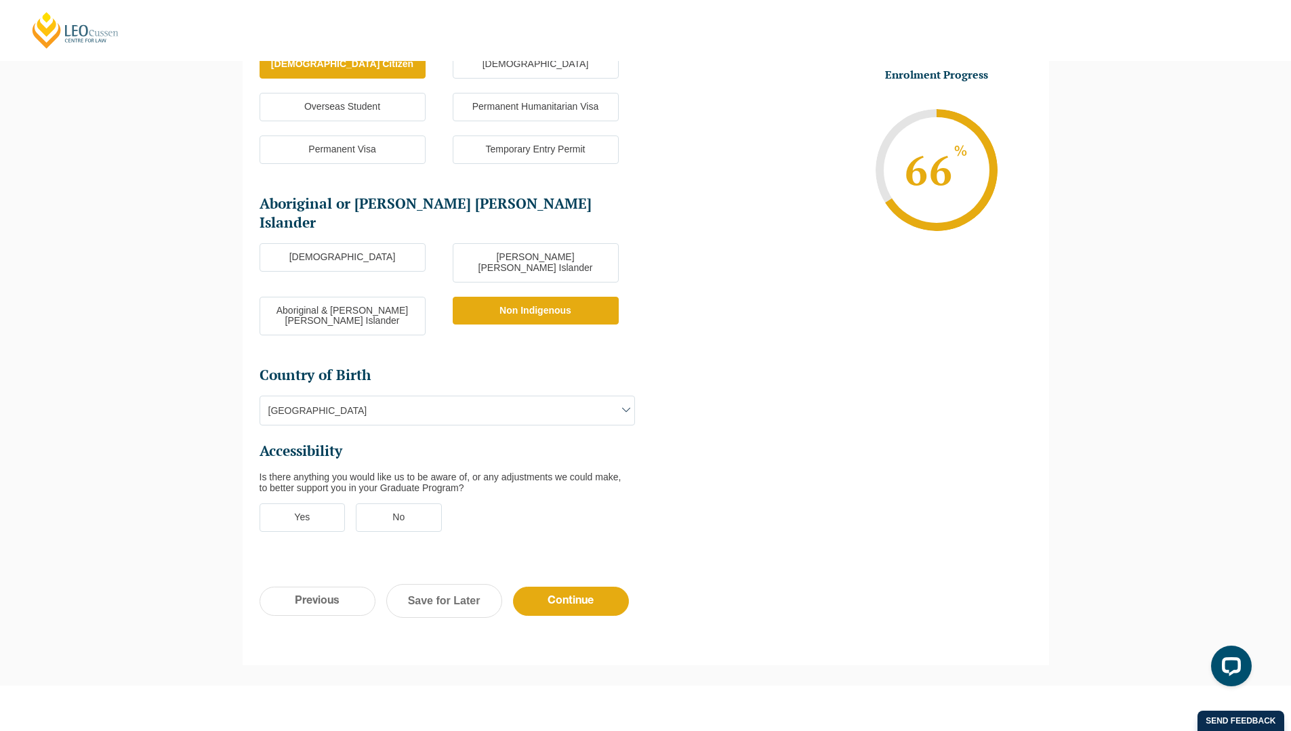
scroll to position [290, 0]
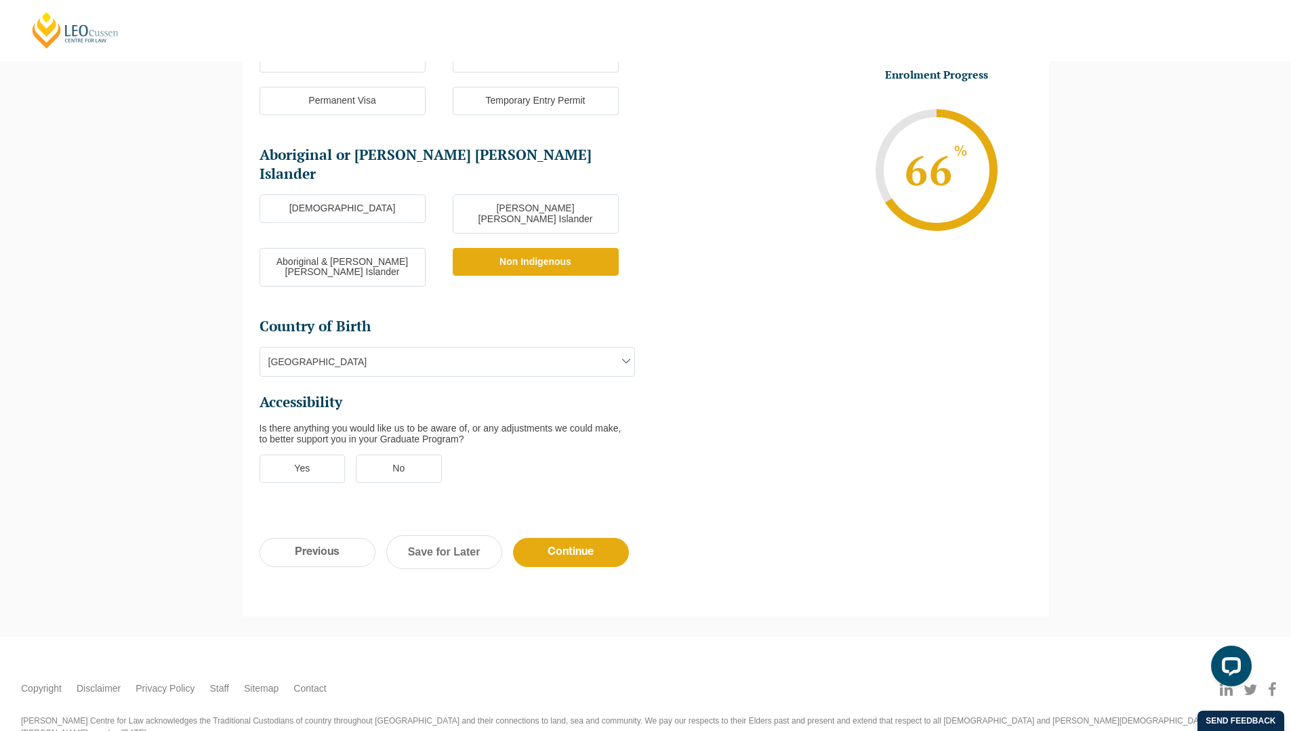
click at [422, 455] on label "No" at bounding box center [399, 469] width 86 height 28
click at [0, 0] on input "No" at bounding box center [0, 0] width 0 height 0
click at [582, 538] on input "Continue" at bounding box center [571, 552] width 116 height 29
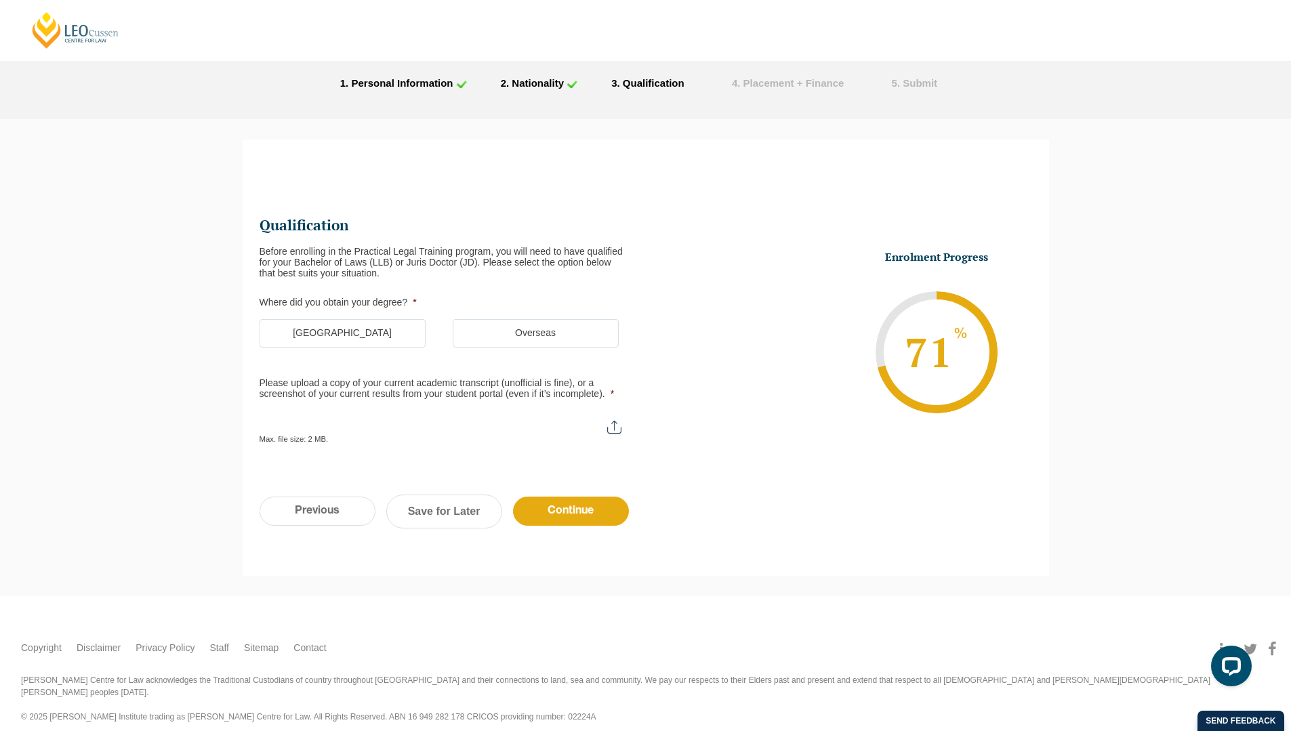
scroll to position [0, 0]
click at [382, 331] on label "Australia" at bounding box center [343, 333] width 166 height 28
click at [0, 0] on input "Australia" at bounding box center [0, 0] width 0 height 0
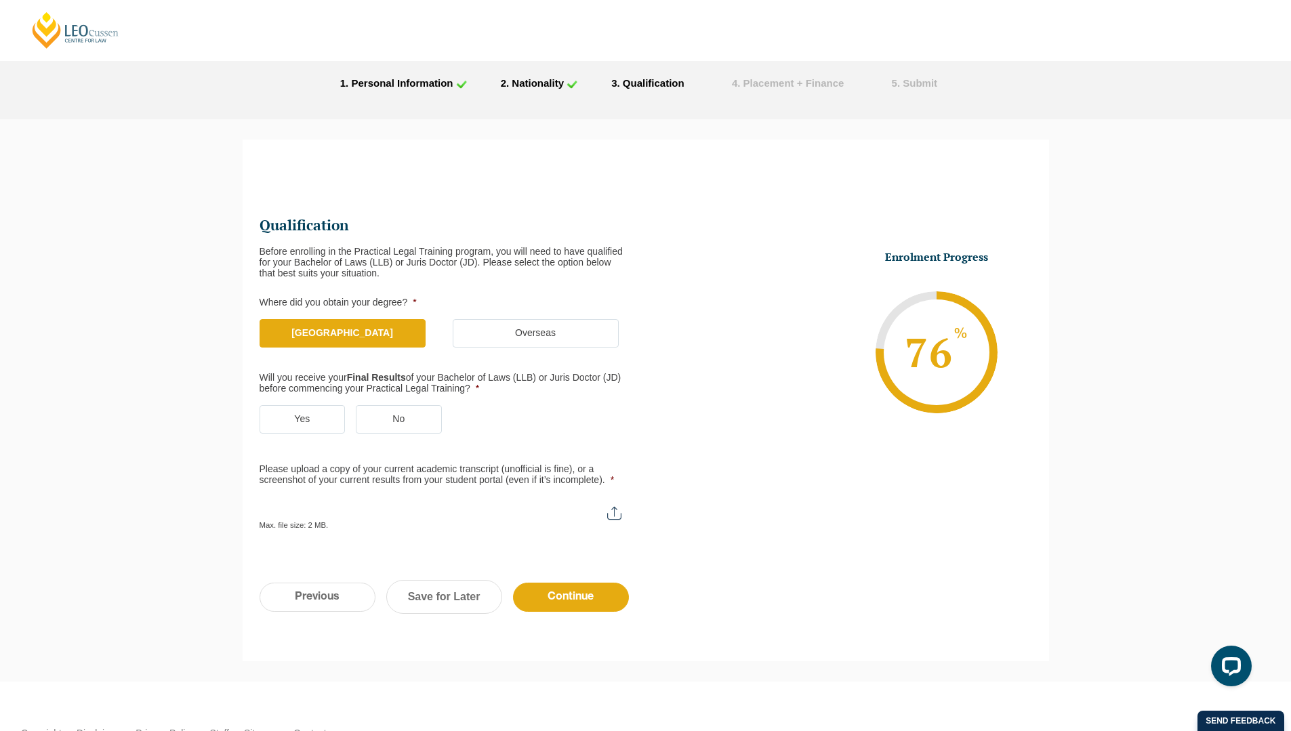
click at [319, 411] on label "Yes" at bounding box center [303, 419] width 86 height 28
click at [0, 0] on input "Yes" at bounding box center [0, 0] width 0 height 0
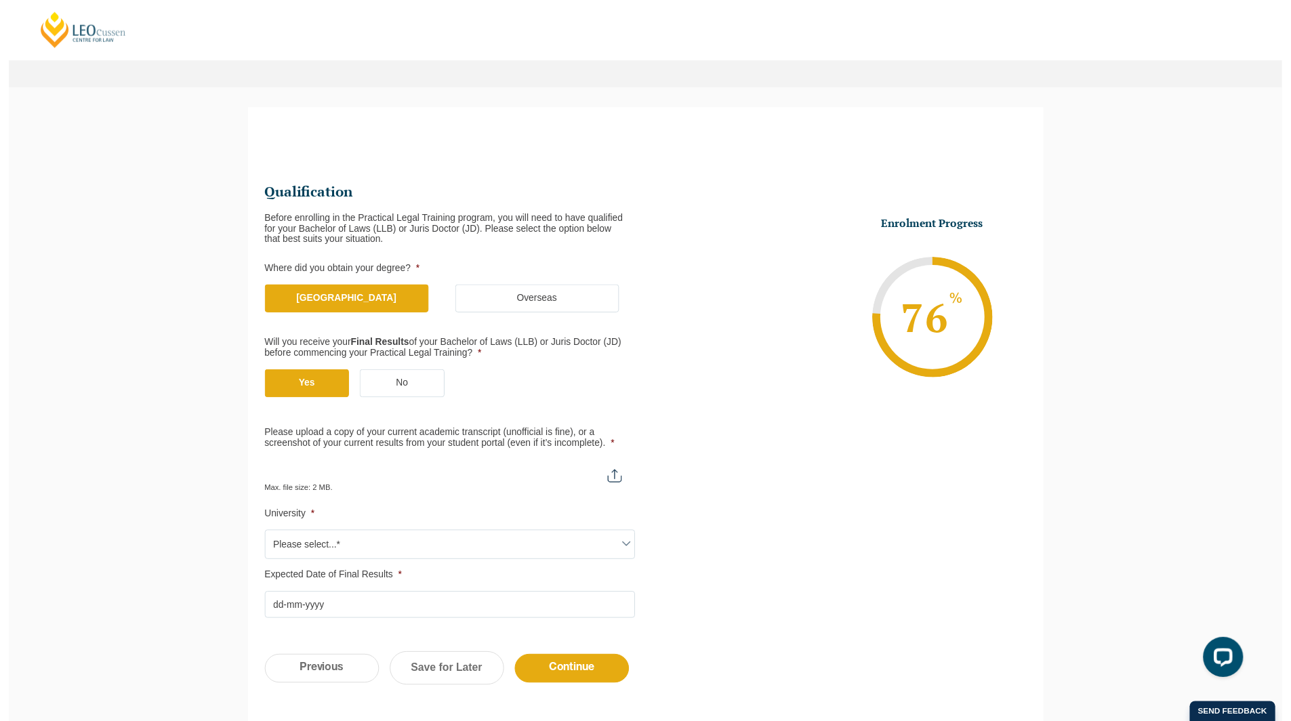
scroll to position [78, 0]
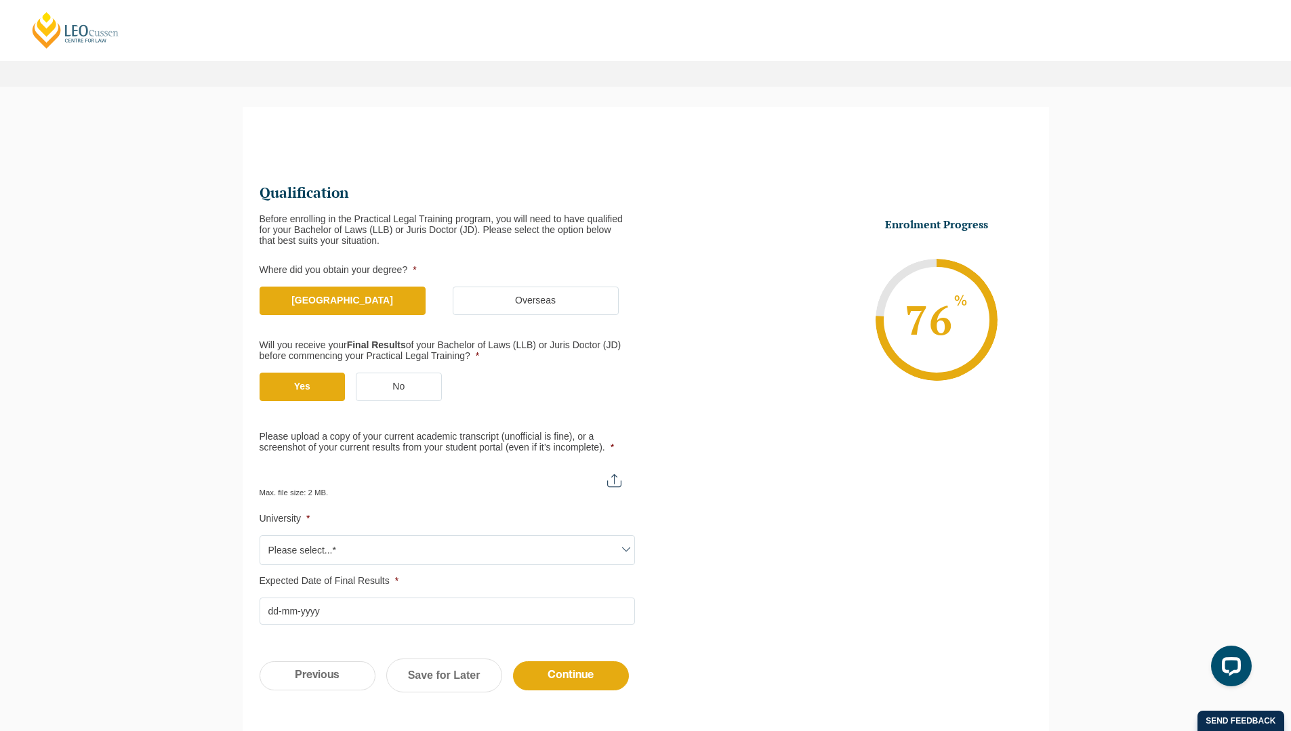
click at [615, 479] on input "Please upload a copy of your current academic transcript (unofficial is fine), …" at bounding box center [448, 475] width 376 height 23
type input "C:\fakepath\Academic Transcript Madison Clarke.pdf"
click at [504, 555] on span "Please select...*" at bounding box center [447, 550] width 374 height 28
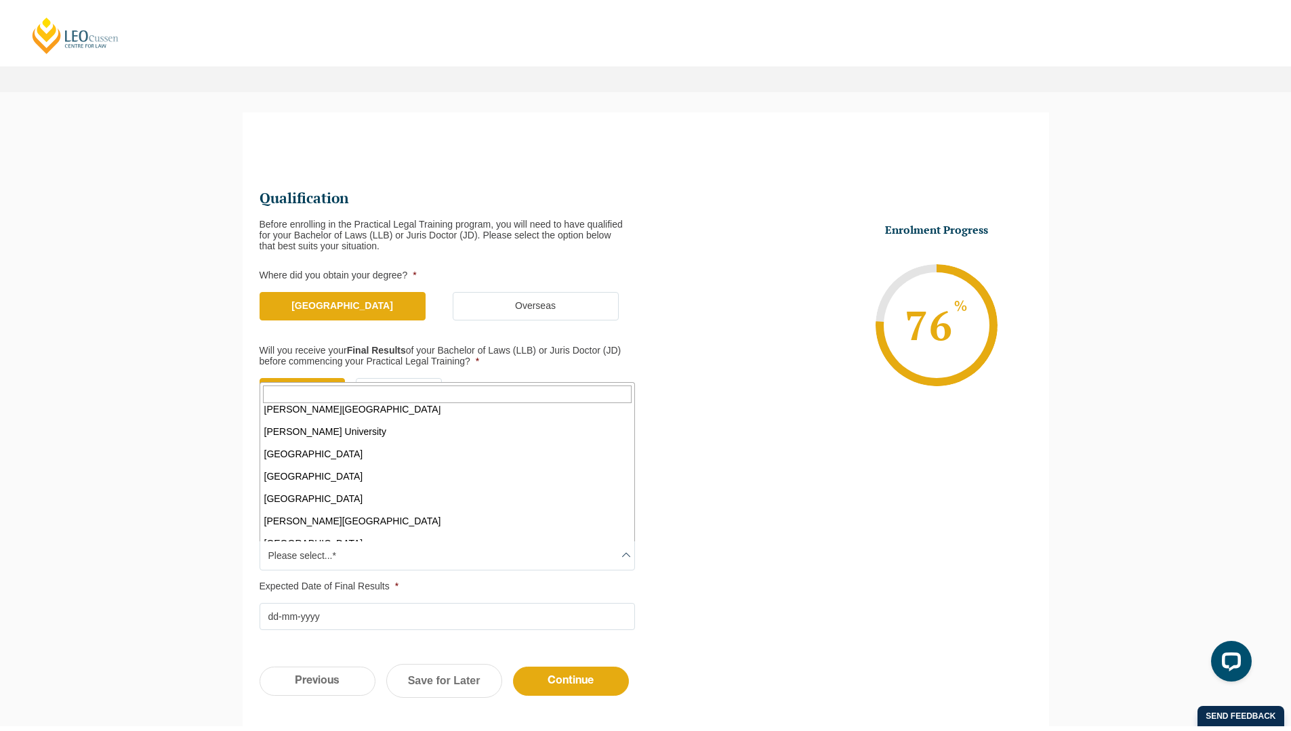
scroll to position [289, 0]
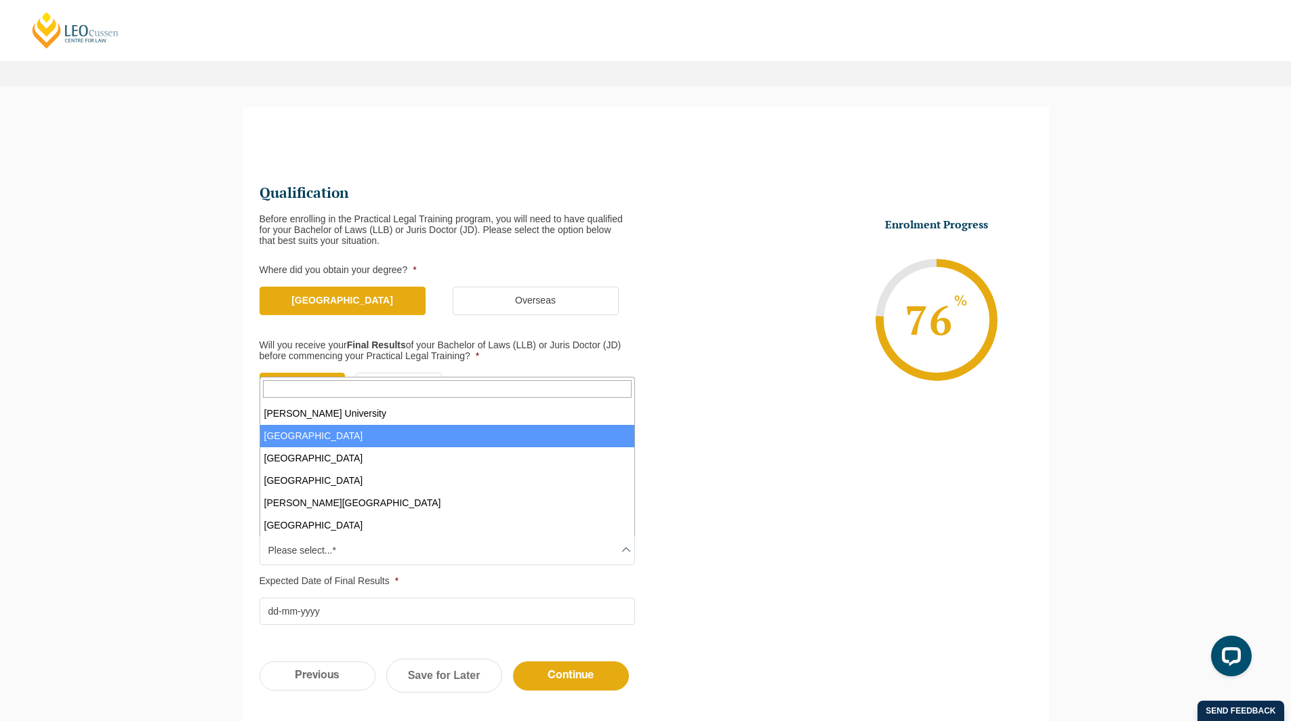
select select "La Trobe University"
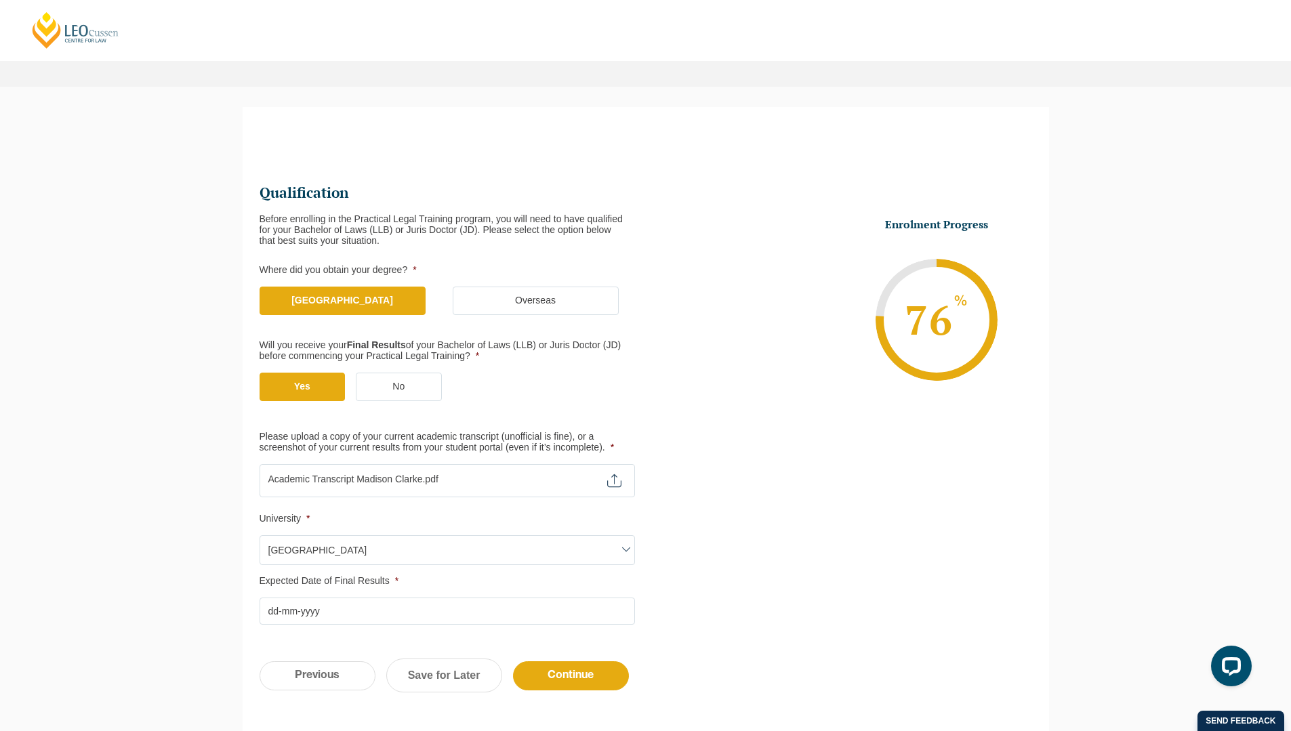
click at [374, 620] on input "Expected Date of Final Results *" at bounding box center [448, 611] width 376 height 27
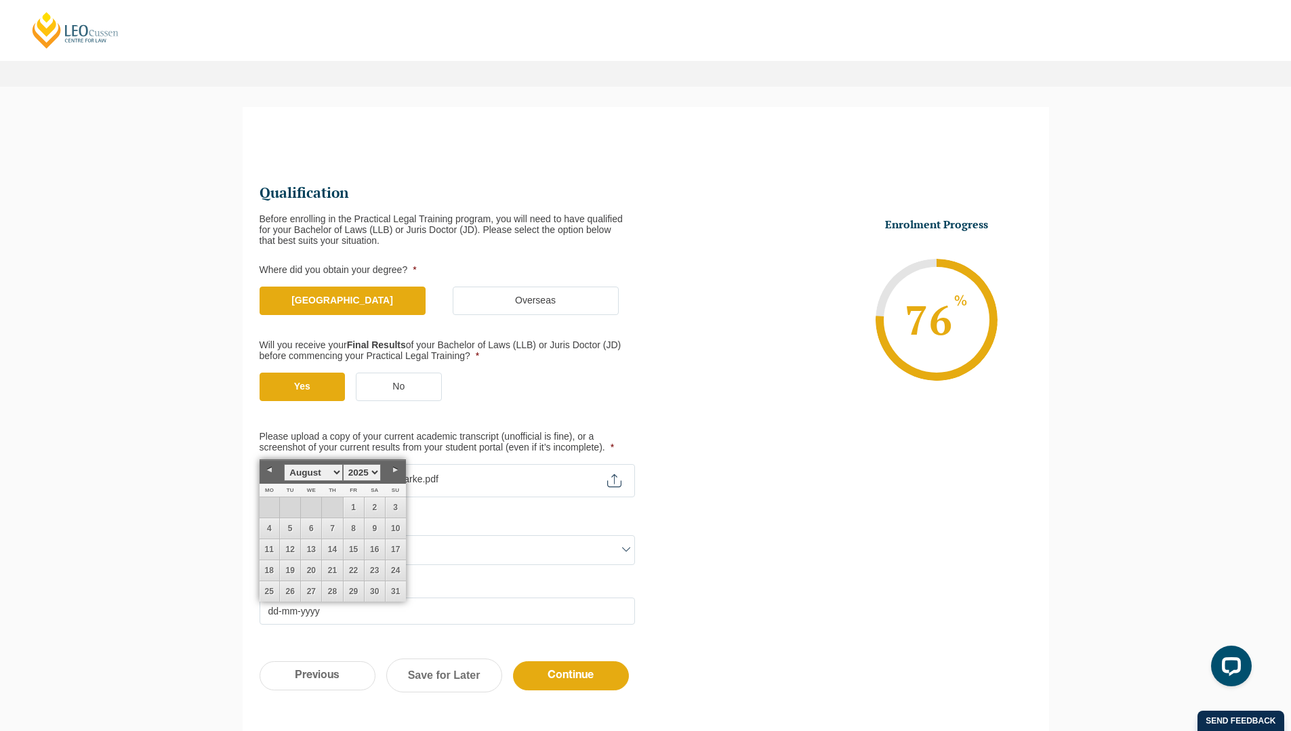
click at [737, 470] on ul "Qualification Before enrolling in the Practical Legal Training program, you wil…" at bounding box center [646, 403] width 773 height 443
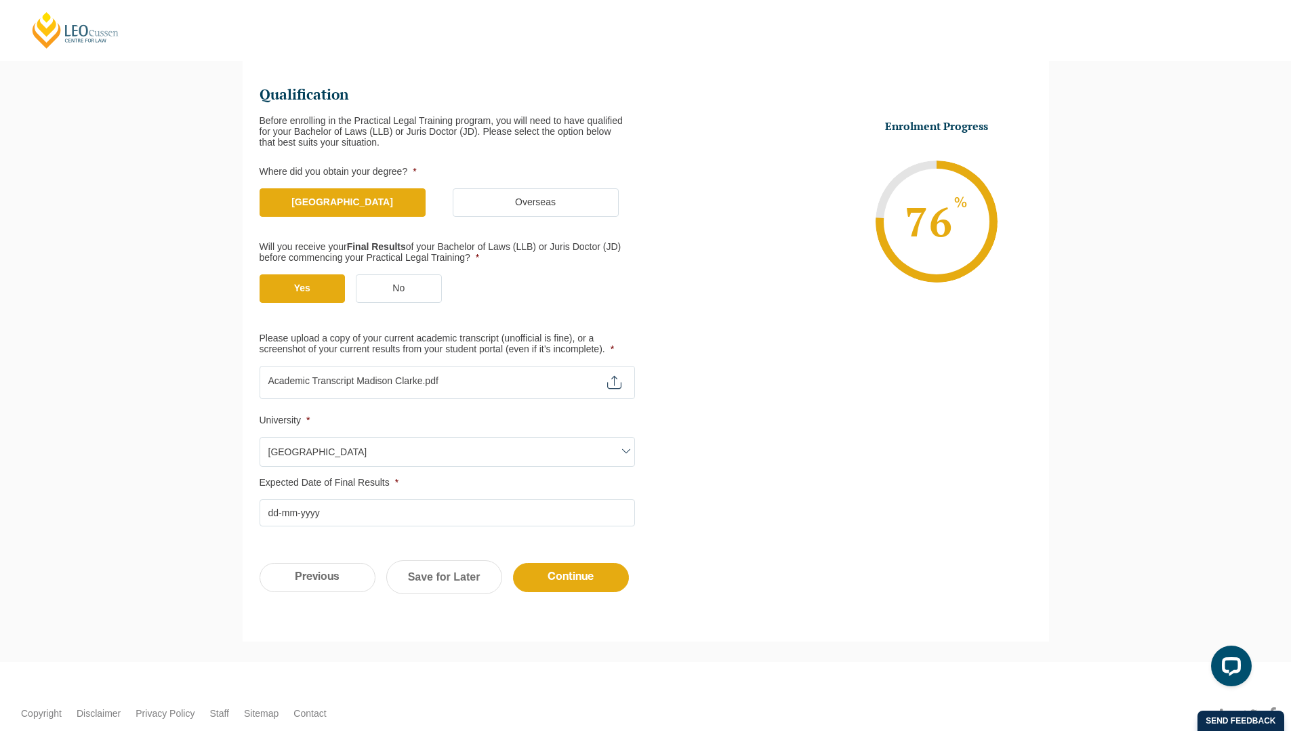
scroll to position [180, 0]
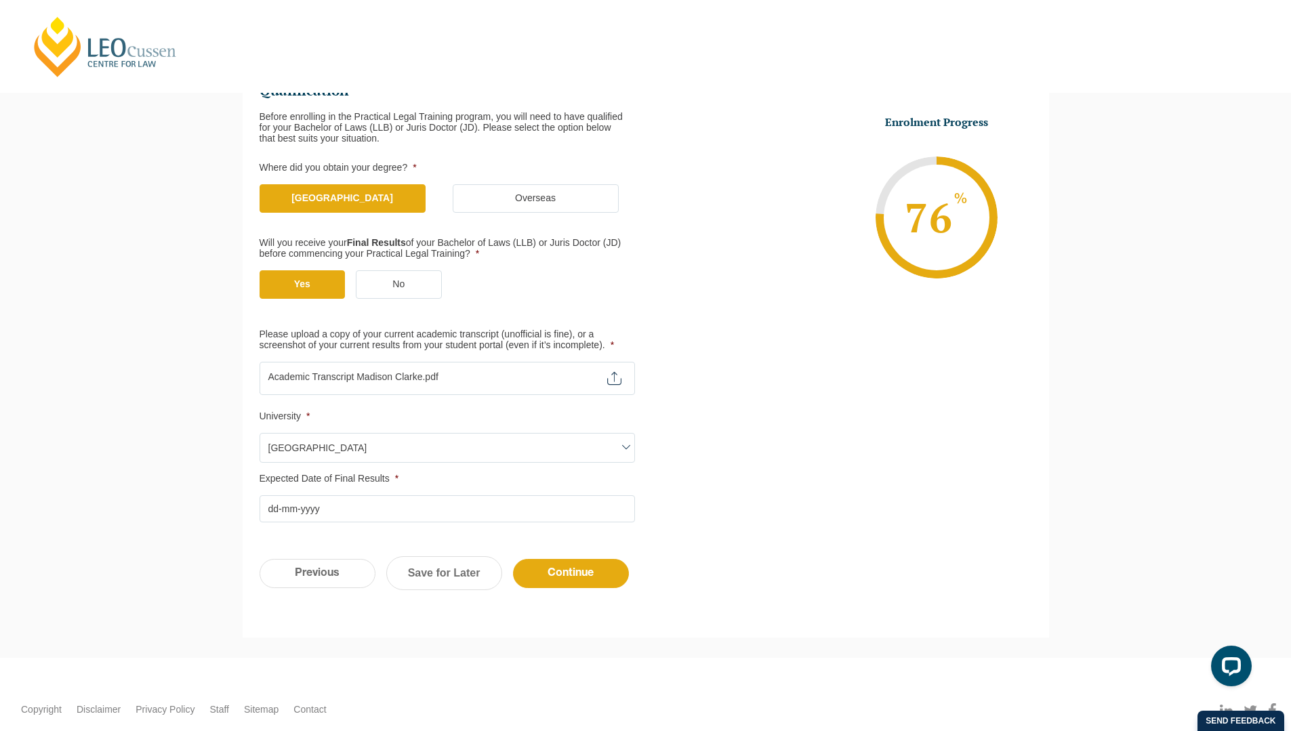
click at [359, 508] on input "Expected Date of Final Results *" at bounding box center [448, 509] width 376 height 27
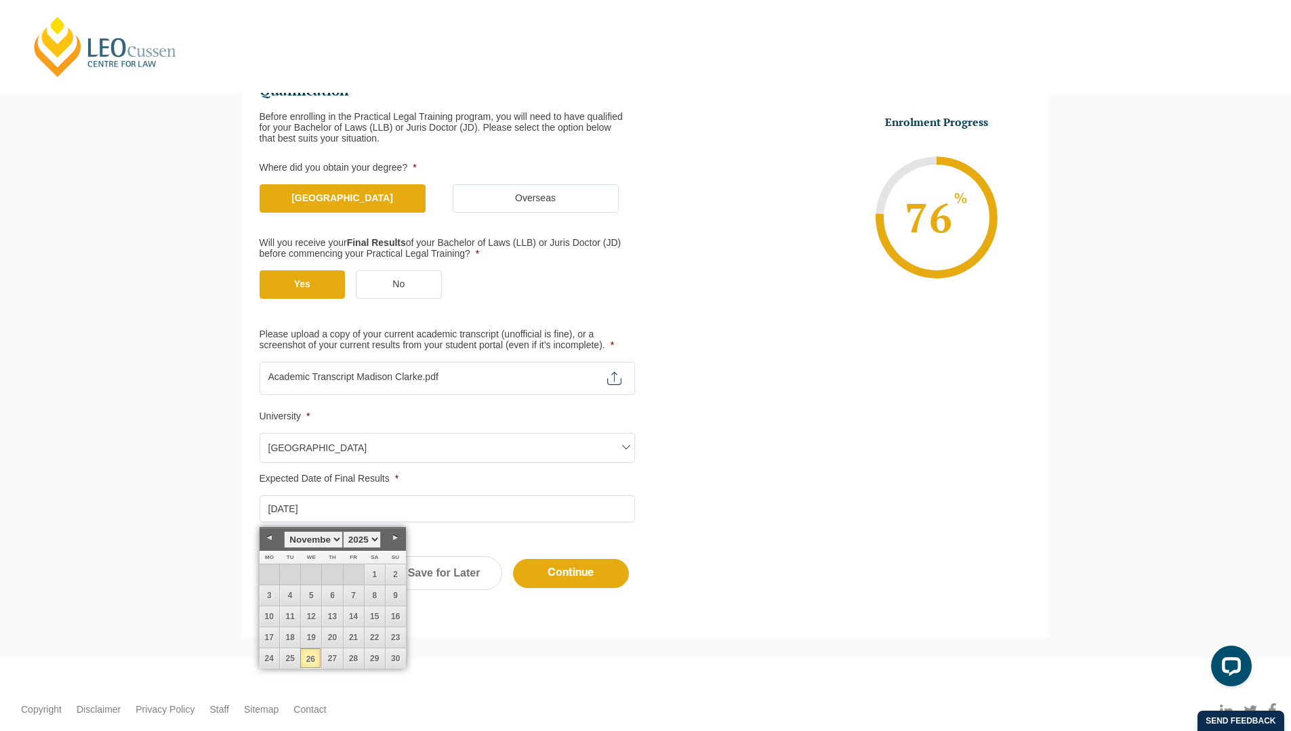
type input "26-11-2025"
click at [529, 651] on div "Step 4 of 6 66% Congratulations! You’re taking the first step to being a Qualif…" at bounding box center [645, 321] width 1291 height 674
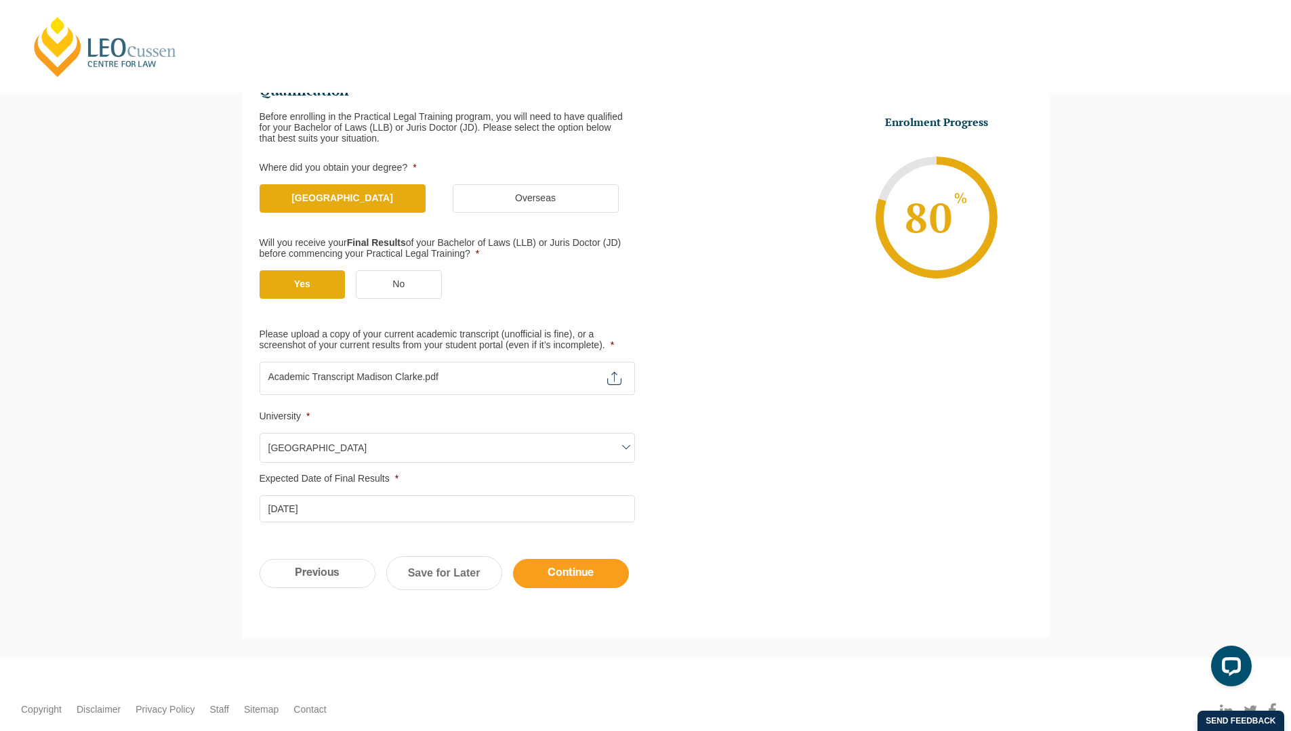
click at [579, 564] on input "Continue" at bounding box center [571, 573] width 116 height 29
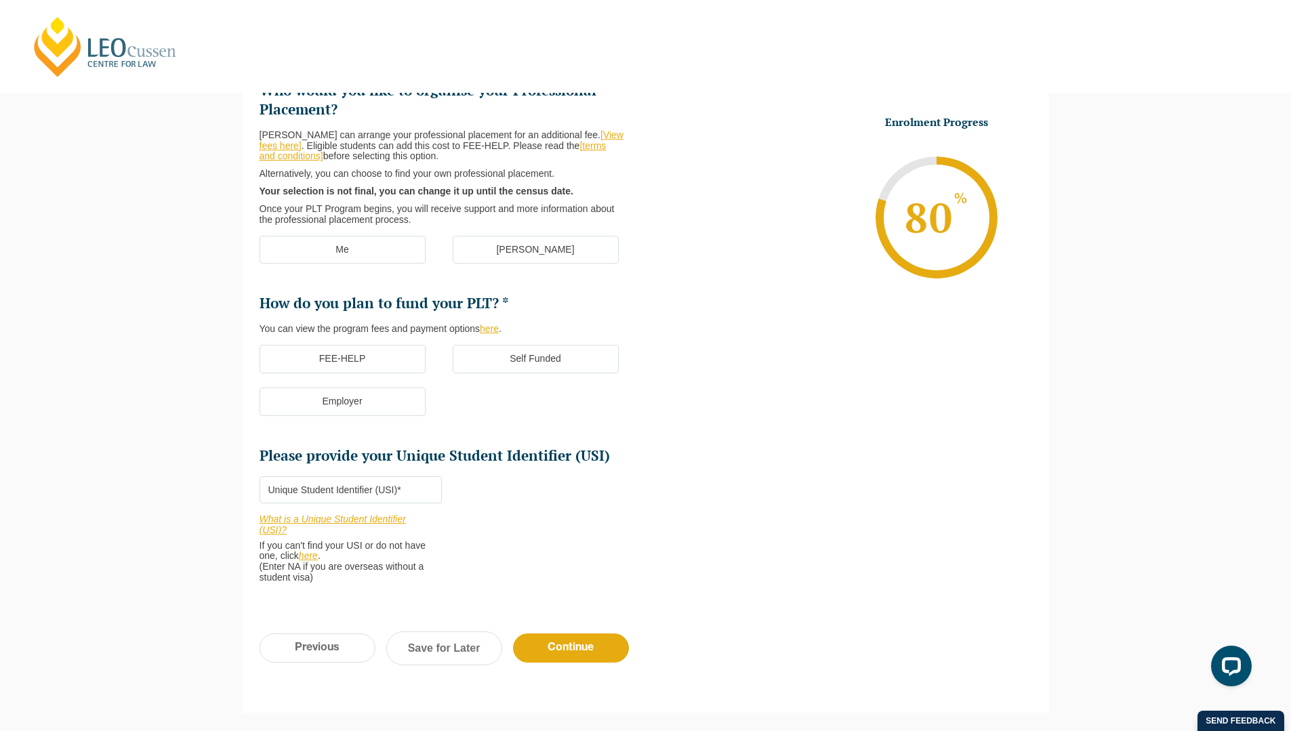
scroll to position [117, 0]
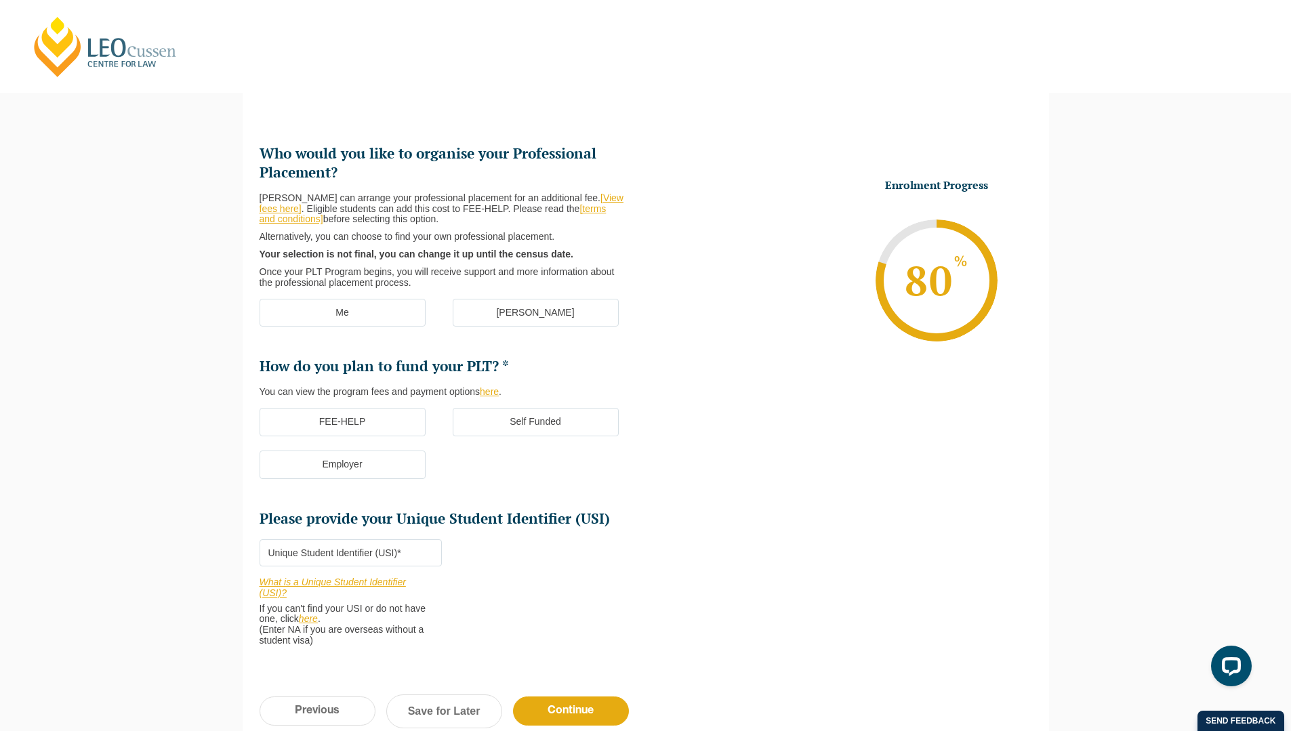
click at [498, 305] on label "[PERSON_NAME]" at bounding box center [536, 313] width 166 height 28
click at [0, 0] on input "[PERSON_NAME]" at bounding box center [0, 0] width 0 height 0
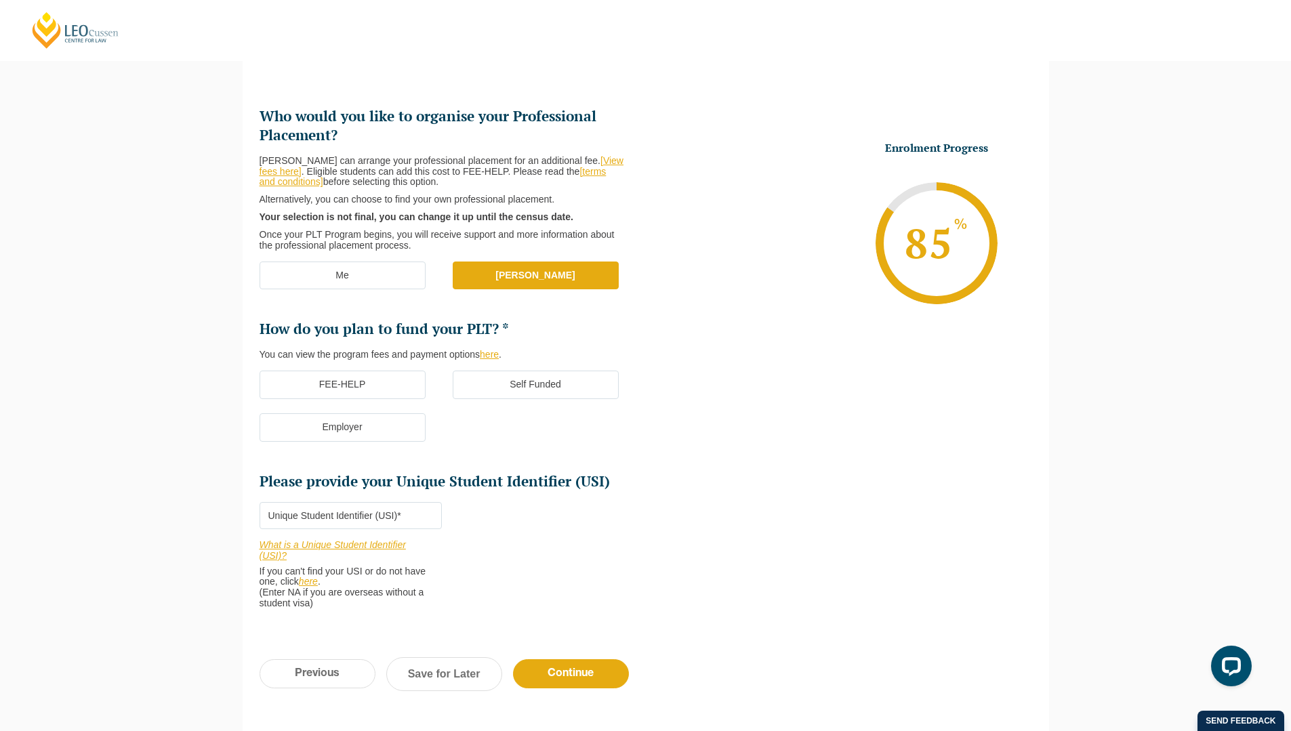
scroll to position [155, 0]
click at [363, 382] on label "FEE-HELP" at bounding box center [343, 384] width 166 height 28
click at [0, 0] on input "FEE-HELP" at bounding box center [0, 0] width 0 height 0
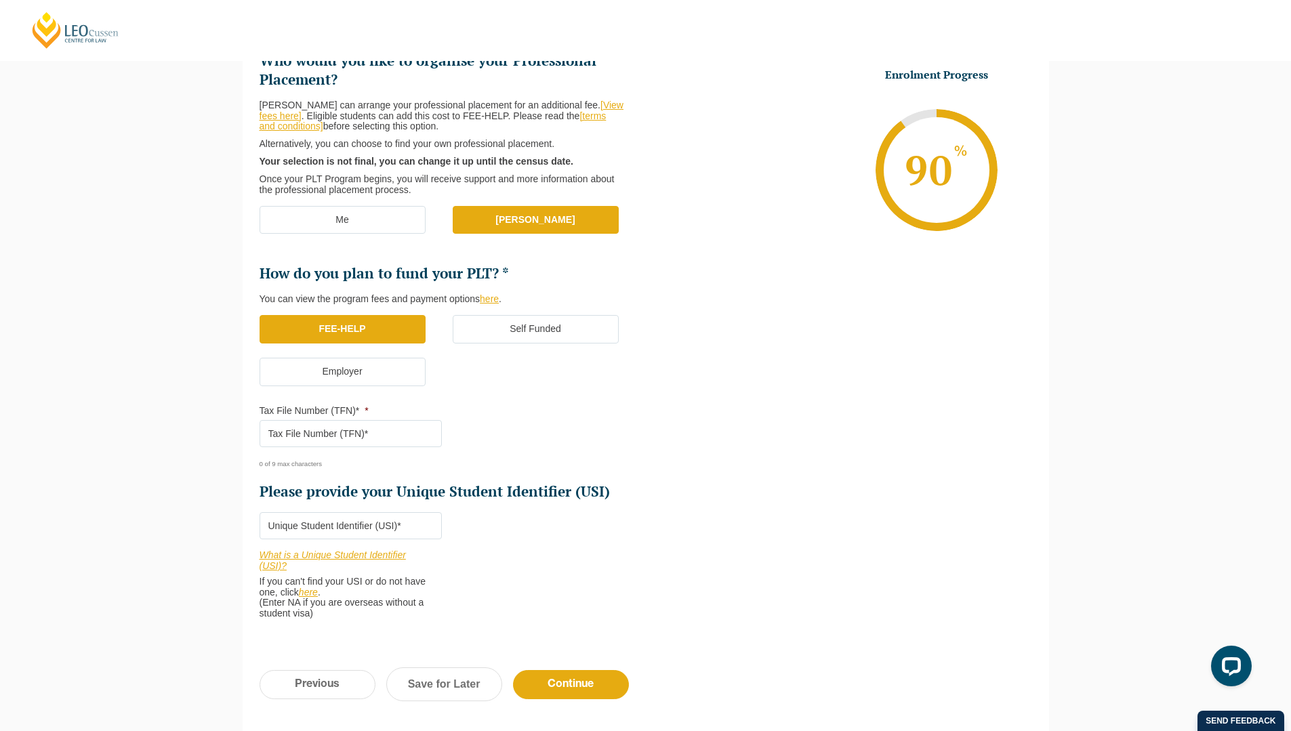
scroll to position [231, 0]
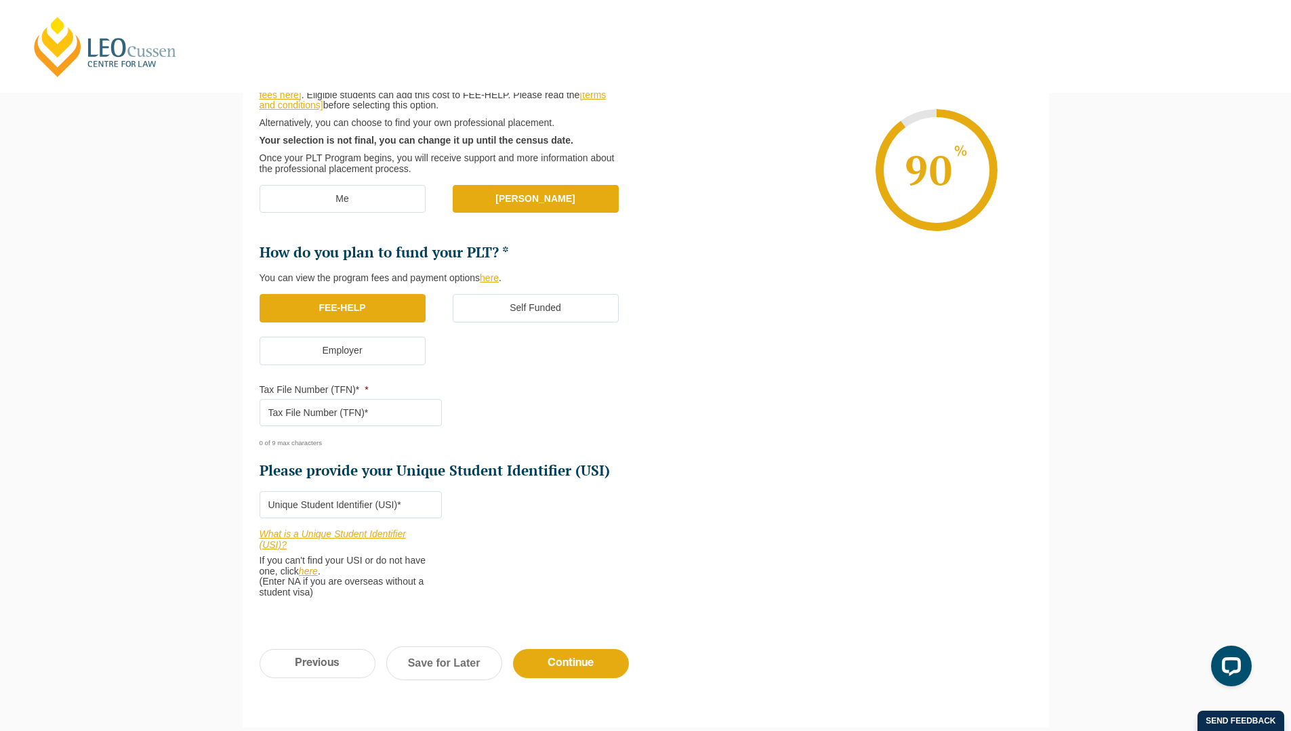
click at [289, 418] on input "Tax File Number (TFN)* *" at bounding box center [351, 412] width 182 height 27
type input "986935316"
click at [307, 512] on input "Please provide your Unique Student Identifier (USI) *" at bounding box center [351, 504] width 182 height 27
type input "96QJPCPL6R"
click at [568, 667] on input "Continue" at bounding box center [571, 663] width 116 height 29
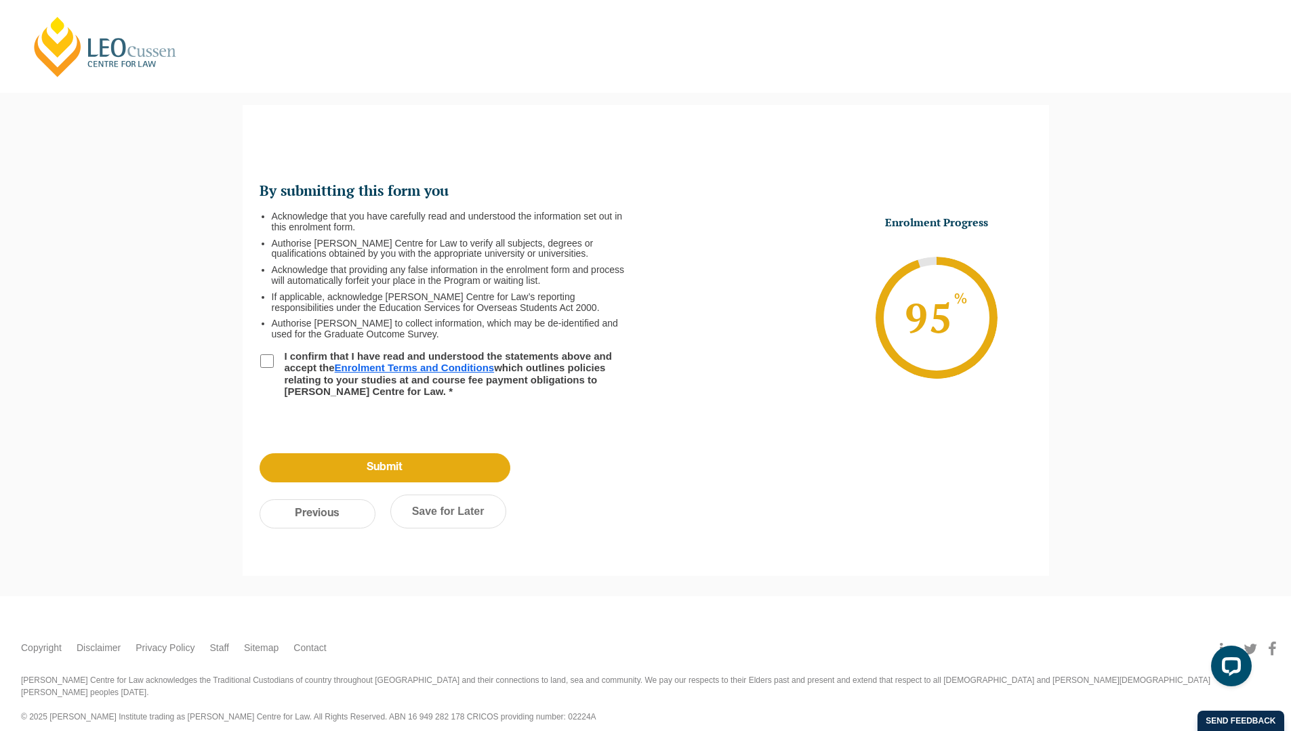
scroll to position [0, 0]
click at [272, 357] on input "I confirm that I have read and understood the statements above and accept the E…" at bounding box center [267, 362] width 14 height 14
checkbox input "true"
click at [330, 471] on input "Submit" at bounding box center [385, 468] width 251 height 29
